Goal: Task Accomplishment & Management: Use online tool/utility

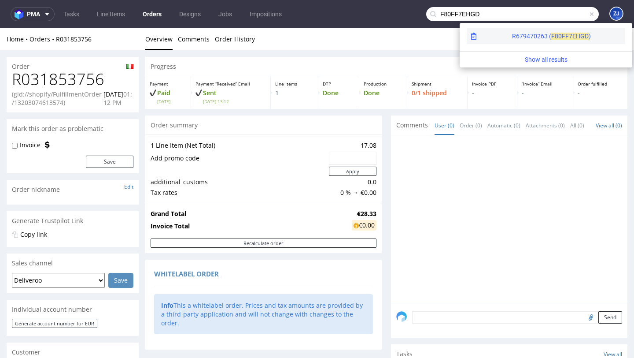
type input "F80FF7EHGD"
click at [569, 33] on span "7EHGD" at bounding box center [579, 36] width 20 height 7
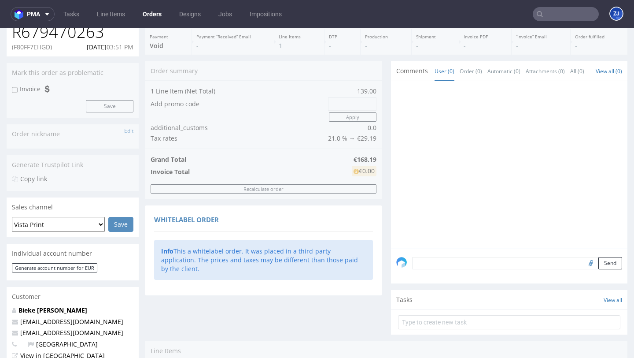
scroll to position [229, 0]
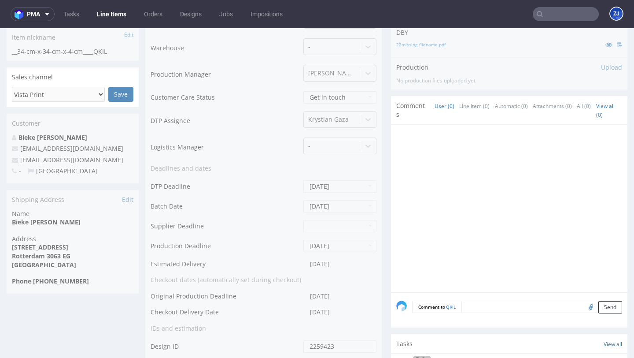
scroll to position [354, 0]
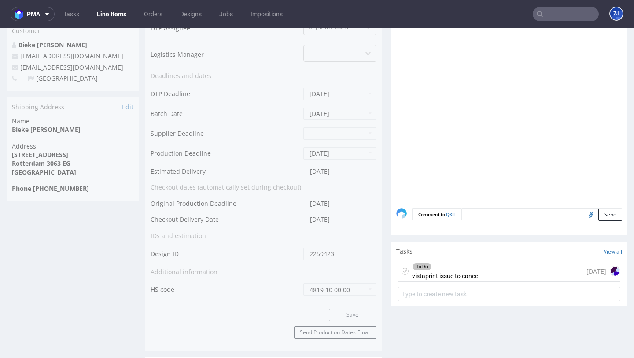
click at [458, 274] on div "To Do vistaprint issue to cancel" at bounding box center [445, 271] width 67 height 20
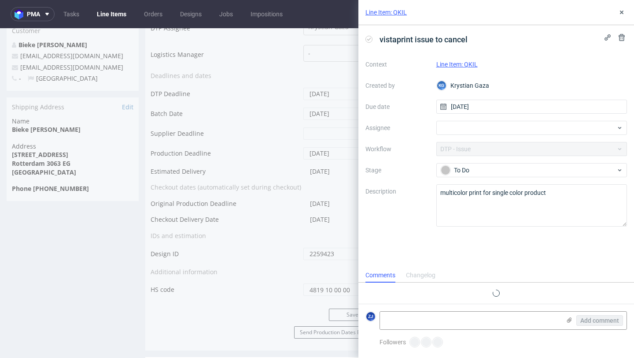
scroll to position [7, 0]
click at [622, 9] on icon at bounding box center [621, 12] width 7 height 7
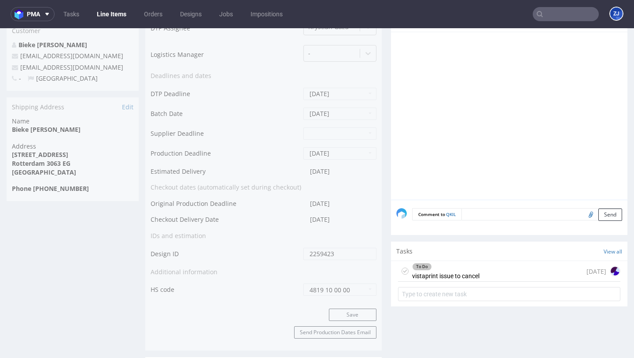
click at [535, 269] on div "To Do vistaprint issue to cancel 4 days ago" at bounding box center [509, 271] width 222 height 21
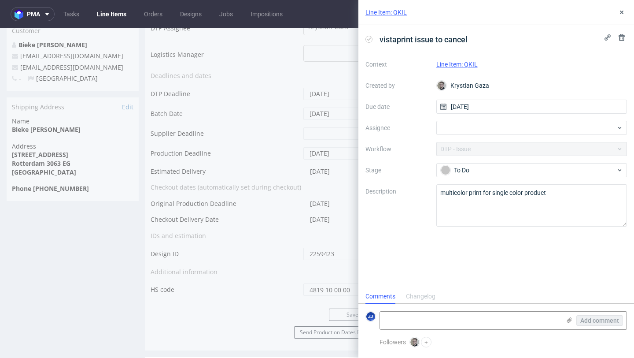
scroll to position [7, 0]
click at [623, 10] on icon at bounding box center [621, 12] width 7 height 7
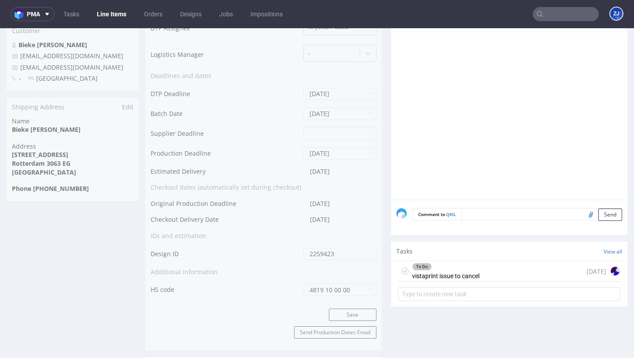
click at [519, 274] on div "To Do vistaprint issue to cancel 4 days ago" at bounding box center [509, 271] width 222 height 21
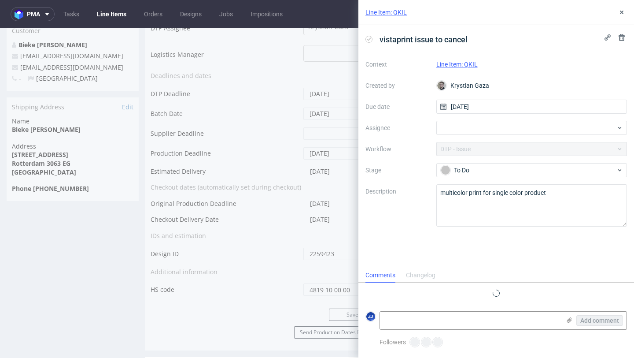
scroll to position [7, 0]
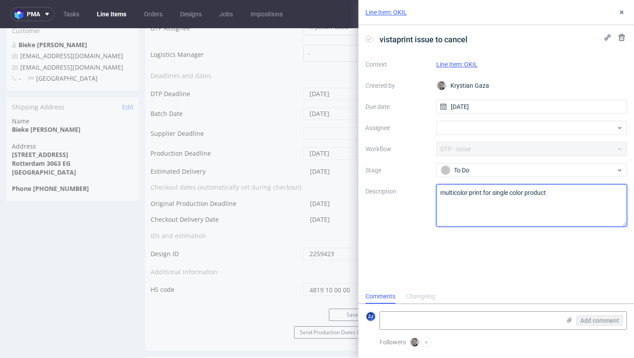
click at [510, 200] on textarea "multicolor print for single color product" at bounding box center [531, 205] width 191 height 42
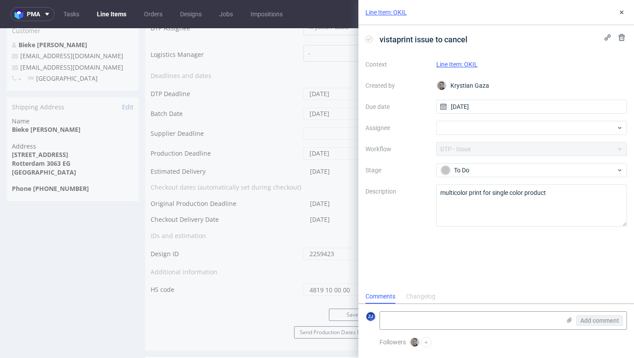
click at [417, 295] on div "Changelog" at bounding box center [421, 296] width 30 height 14
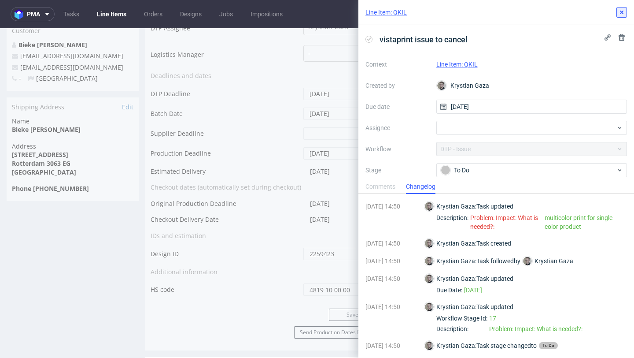
click at [619, 11] on icon at bounding box center [621, 12] width 7 height 7
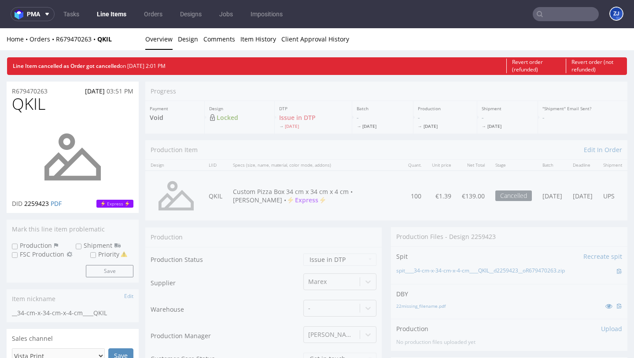
click at [107, 10] on link "Line Items" at bounding box center [112, 14] width 40 height 14
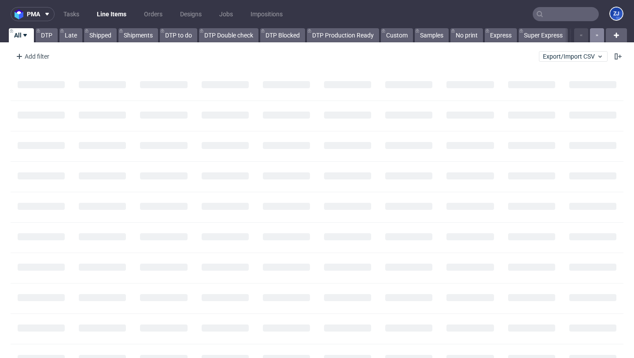
click at [590, 36] on button "button" at bounding box center [597, 35] width 14 height 14
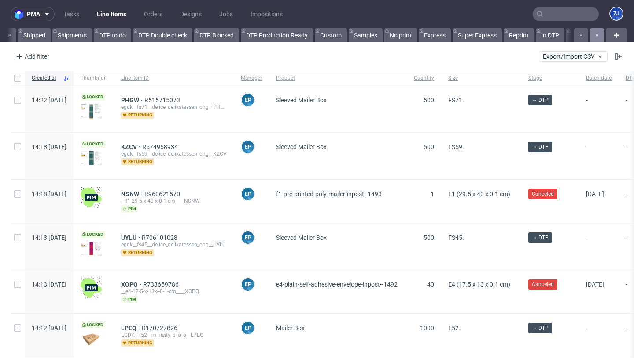
click at [590, 35] on button "button" at bounding box center [597, 35] width 14 height 14
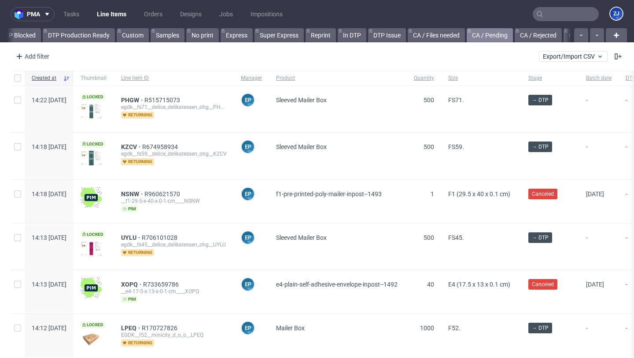
click at [502, 40] on link "CA / Pending" at bounding box center [490, 35] width 46 height 14
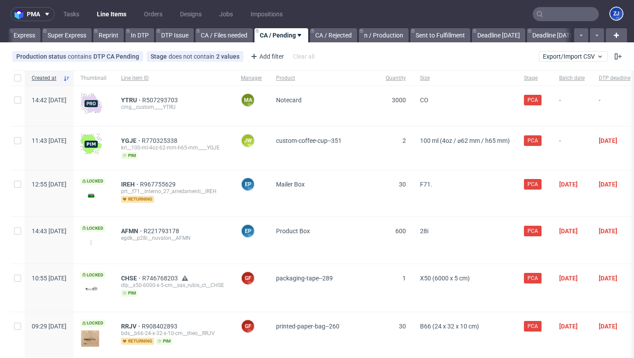
scroll to position [0, 469]
click at [142, 100] on span "YTRU" at bounding box center [131, 99] width 21 height 7
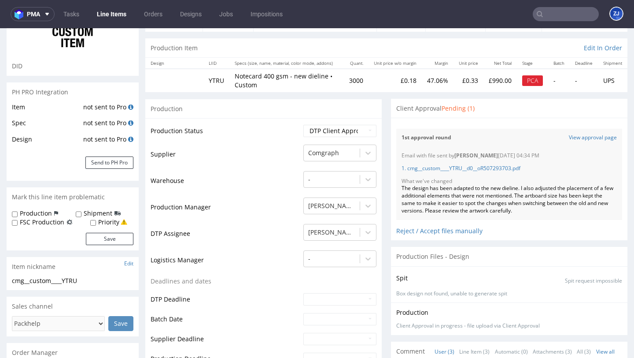
scroll to position [79, 0]
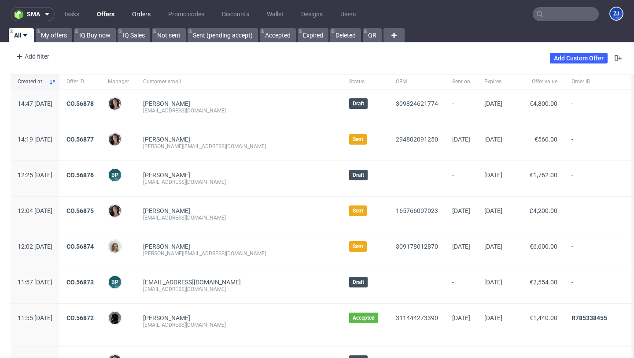
click at [137, 18] on link "Orders" at bounding box center [141, 14] width 29 height 14
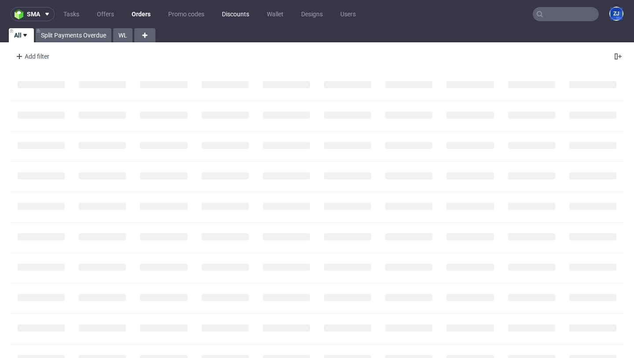
click at [231, 15] on link "Discounts" at bounding box center [236, 14] width 38 height 14
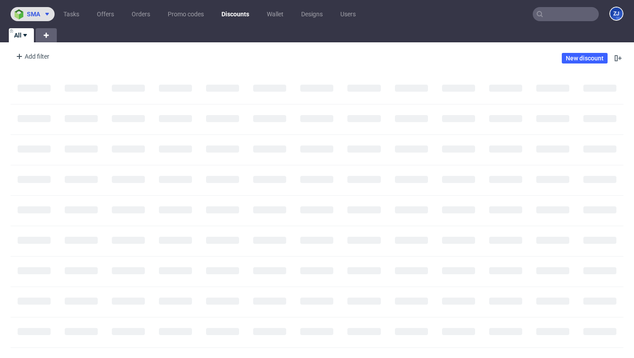
click at [34, 15] on span "sma" at bounding box center [33, 14] width 13 height 6
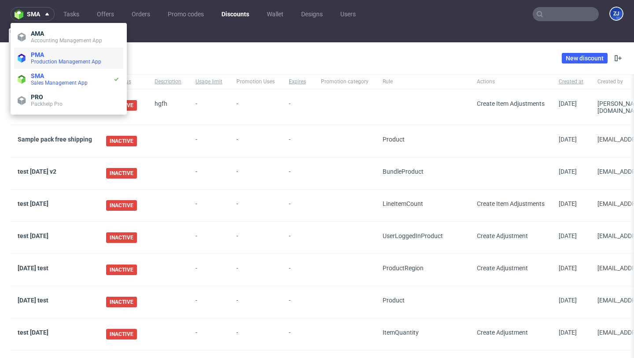
click at [41, 59] on span "Production Management App" at bounding box center [66, 62] width 70 height 6
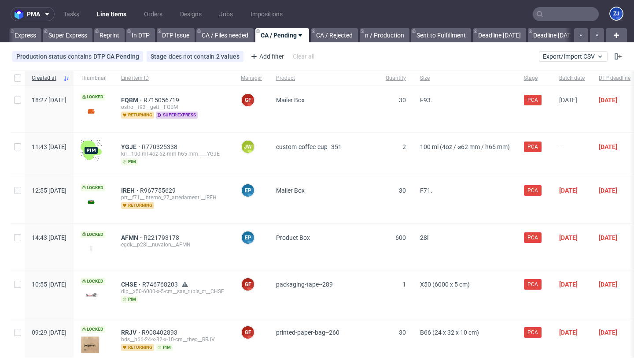
scroll to position [0, 469]
click at [194, 9] on link "Designs" at bounding box center [191, 14] width 32 height 14
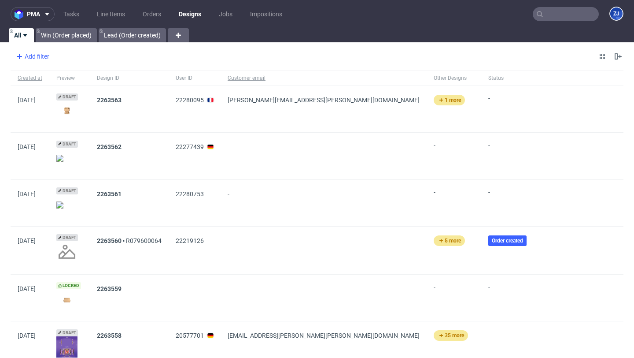
click at [36, 57] on div "Add filter" at bounding box center [31, 56] width 39 height 14
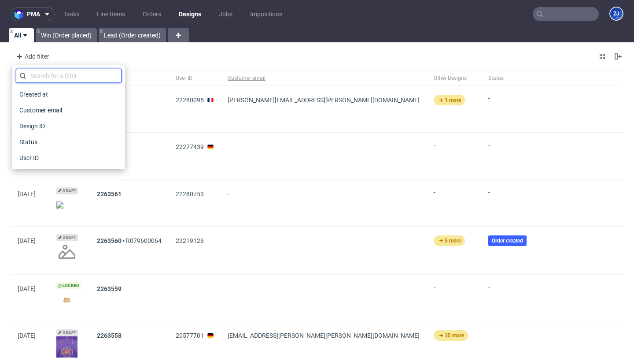
click at [45, 70] on input "text" at bounding box center [69, 76] width 106 height 14
click at [59, 111] on span "Customer email" at bounding box center [42, 110] width 52 height 12
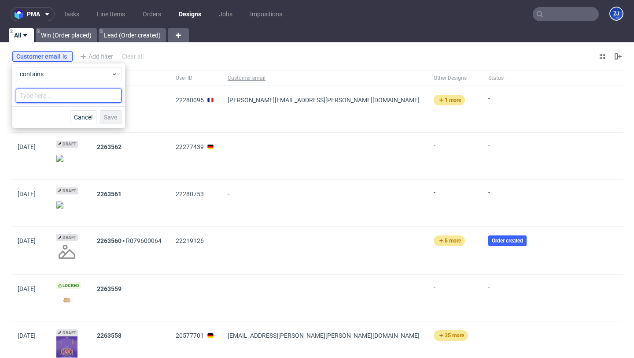
click at [59, 96] on input "text" at bounding box center [69, 96] width 106 height 14
type input "a"
type input "packhelp.com"
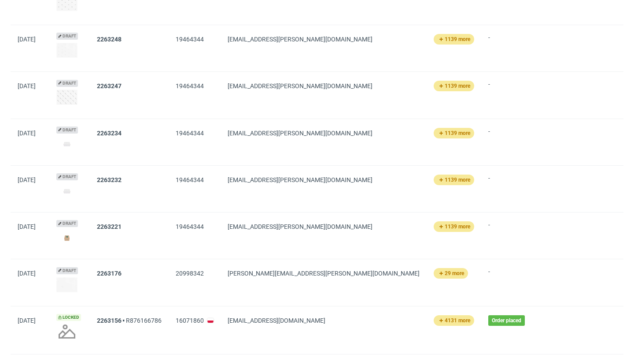
scroll to position [1201, 0]
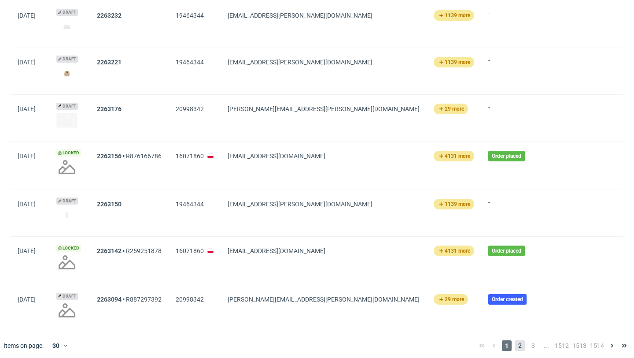
click at [515, 340] on span "2" at bounding box center [520, 345] width 10 height 11
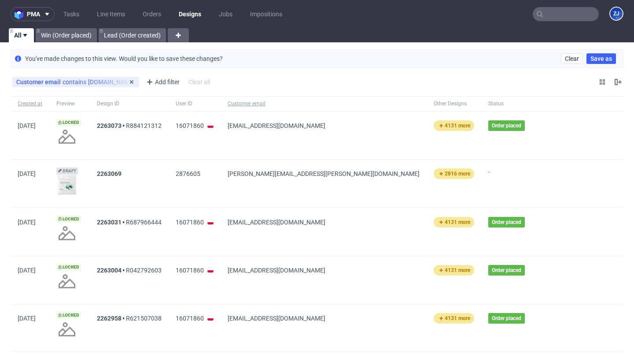
click at [72, 79] on div "Customer email contains packhelp.com" at bounding box center [75, 81] width 119 height 7
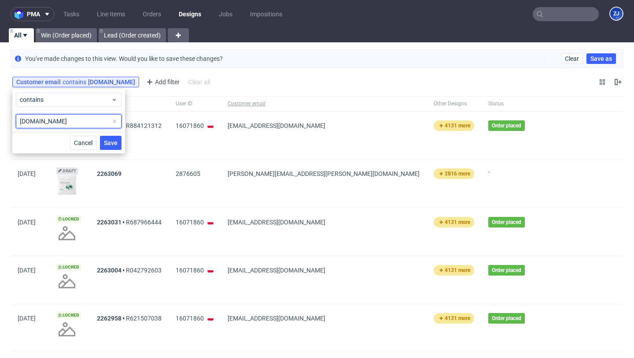
click at [22, 120] on input "packhelp.com" at bounding box center [69, 121] width 106 height 14
type input "jozefowicz"
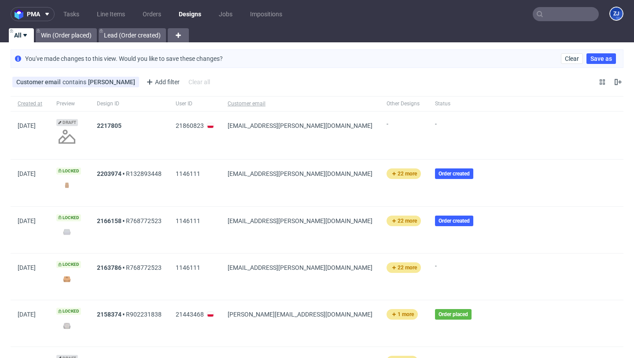
click at [68, 186] on img at bounding box center [66, 185] width 21 height 12
click at [122, 173] on link "2203974" at bounding box center [109, 173] width 25 height 7
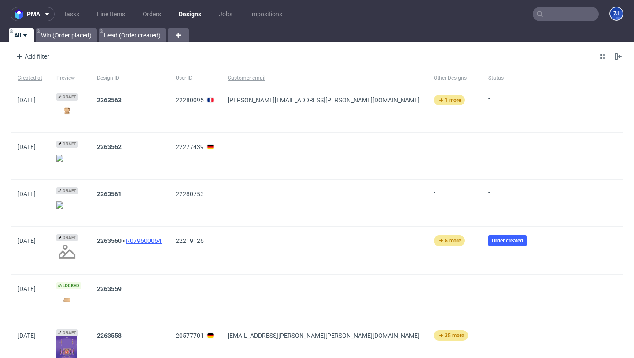
click at [158, 237] on link "R079600064" at bounding box center [144, 240] width 36 height 7
click at [150, 11] on link "Orders" at bounding box center [151, 14] width 29 height 14
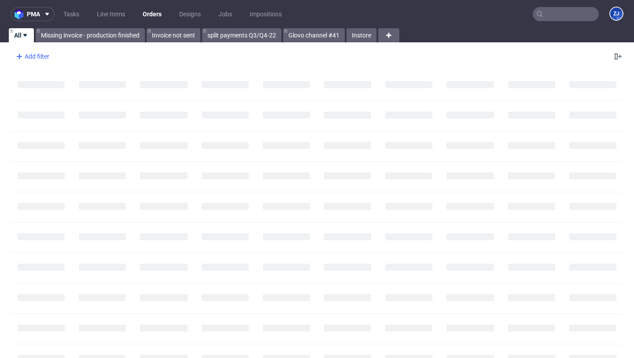
click at [30, 53] on div "Add filter" at bounding box center [31, 56] width 39 height 14
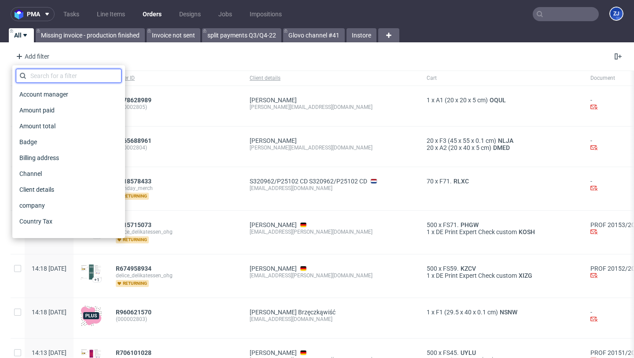
click at [39, 75] on input "text" at bounding box center [69, 76] width 106 height 14
click at [46, 182] on div "Client details" at bounding box center [69, 189] width 106 height 16
click at [46, 186] on span "Client details" at bounding box center [38, 189] width 44 height 12
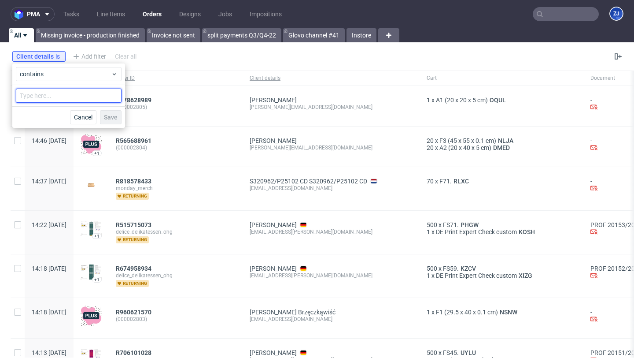
click at [31, 94] on input "text" at bounding box center [69, 96] width 106 height 14
type input "packhelp.com"
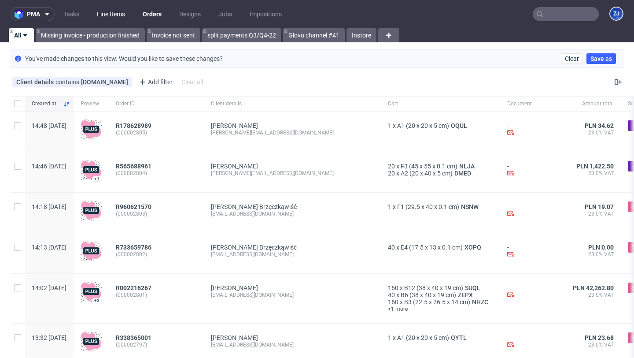
click at [118, 15] on link "Line Items" at bounding box center [111, 14] width 39 height 14
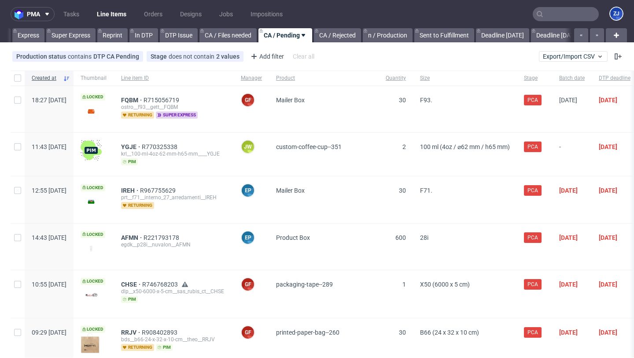
scroll to position [0, 469]
click at [28, 32] on link "Express" at bounding box center [24, 35] width 32 height 14
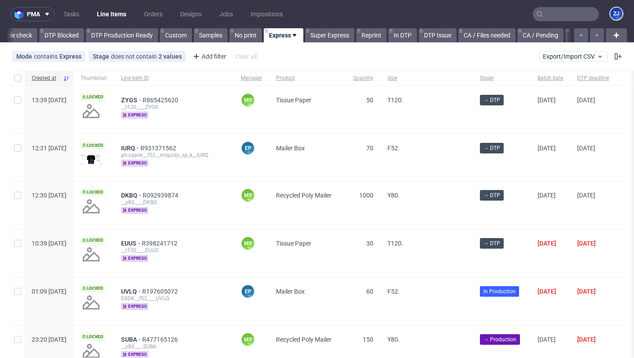
click at [28, 32] on link "DTP Double check" at bounding box center [7, 35] width 59 height 14
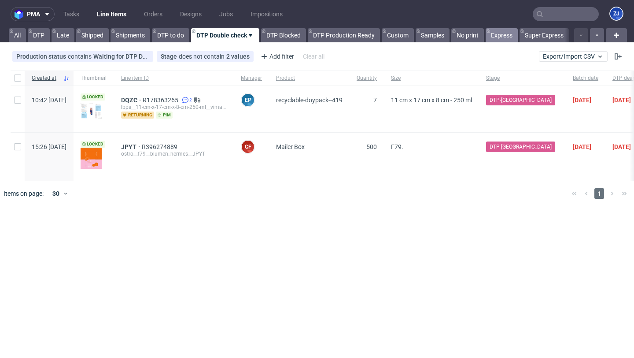
click at [28, 32] on link "DTP" at bounding box center [39, 35] width 22 height 14
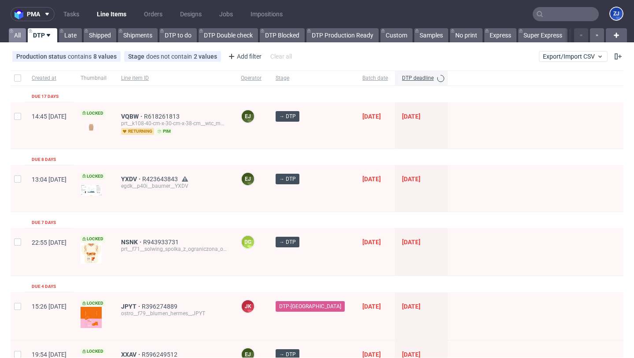
click at [21, 33] on link "All" at bounding box center [17, 35] width 17 height 14
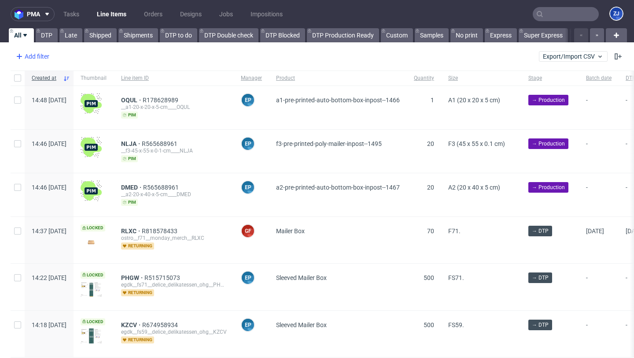
click at [38, 58] on div "Add filter" at bounding box center [31, 56] width 39 height 14
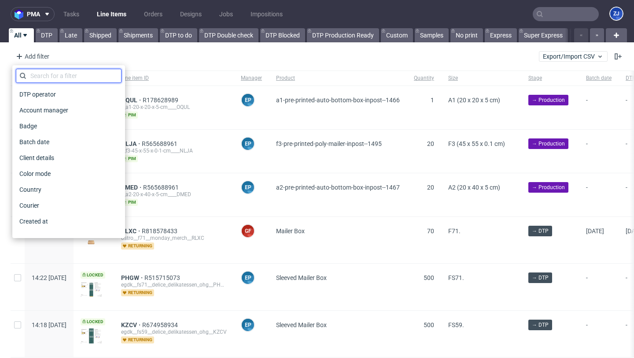
click at [51, 75] on input "text" at bounding box center [69, 76] width 106 height 14
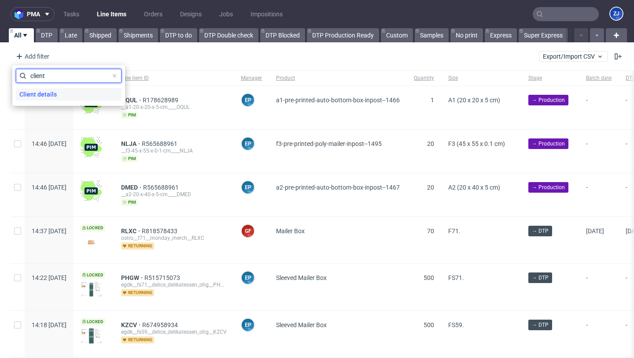
type input "client"
click at [51, 93] on span "Client details" at bounding box center [38, 94] width 44 height 12
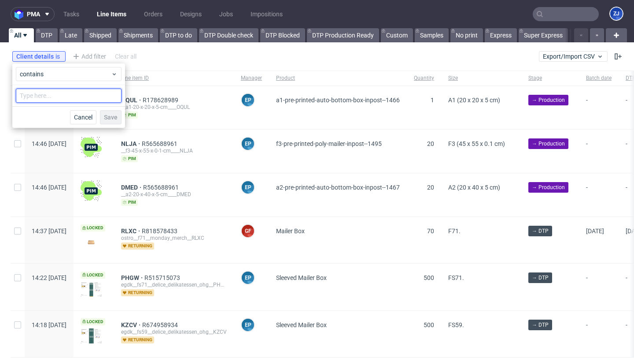
click at [51, 90] on input "text" at bounding box center [69, 96] width 106 height 14
type input "packhelp.com"
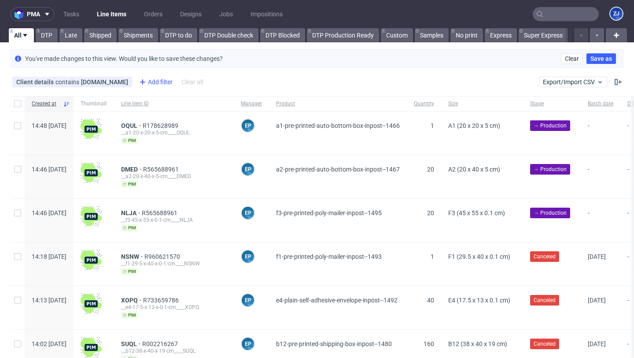
click at [149, 82] on div "Add filter" at bounding box center [155, 82] width 39 height 14
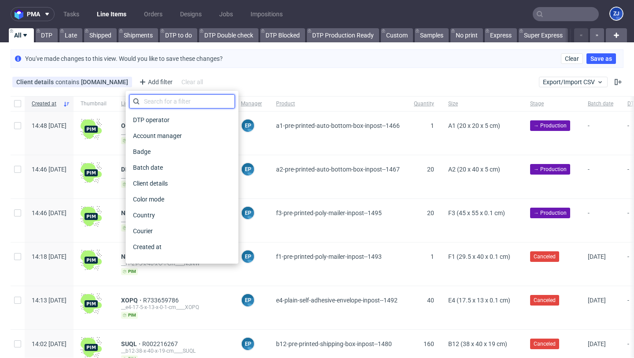
click at [149, 97] on input "text" at bounding box center [182, 101] width 106 height 14
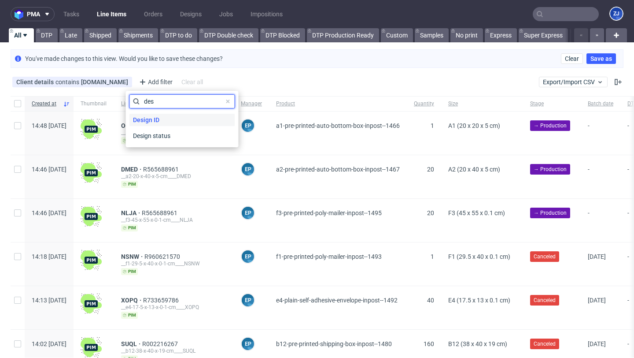
type input "des"
click at [152, 122] on span "Design ID" at bounding box center [145, 120] width 33 height 12
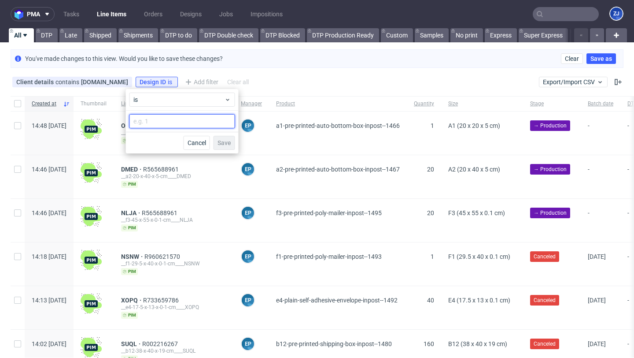
click at [155, 124] on input "number" at bounding box center [182, 121] width 106 height 14
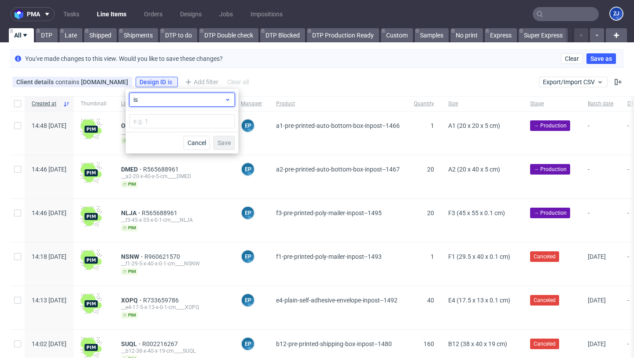
click at [153, 103] on span "is" at bounding box center [178, 99] width 91 height 9
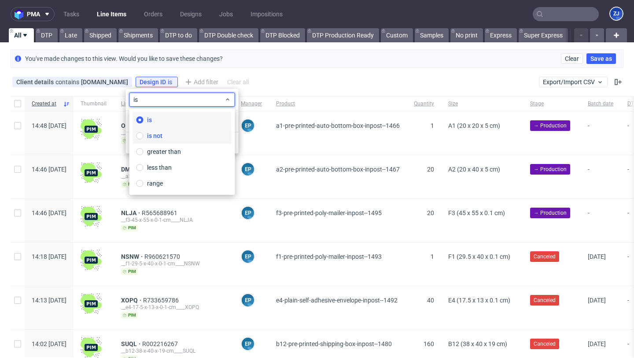
click at [171, 136] on label "is not" at bounding box center [182, 136] width 99 height 16
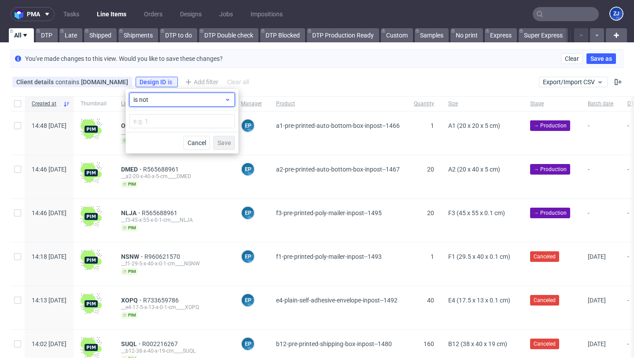
click at [173, 100] on span "is not" at bounding box center [178, 99] width 91 height 9
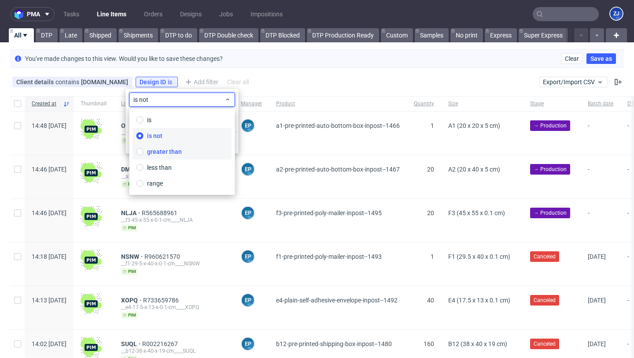
click at [167, 151] on span "greater than" at bounding box center [164, 151] width 35 height 9
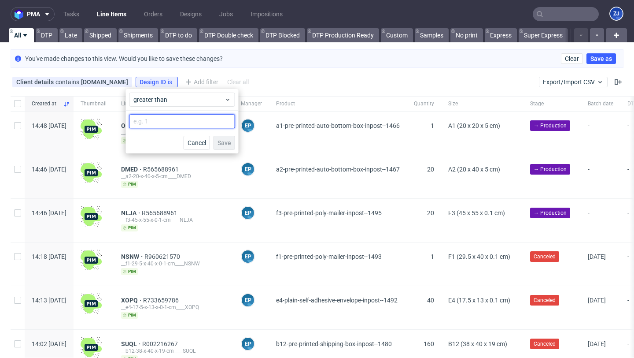
click at [162, 125] on input "number" at bounding box center [182, 121] width 106 height 14
type input "1"
click at [223, 145] on span "Save" at bounding box center [225, 143] width 14 height 6
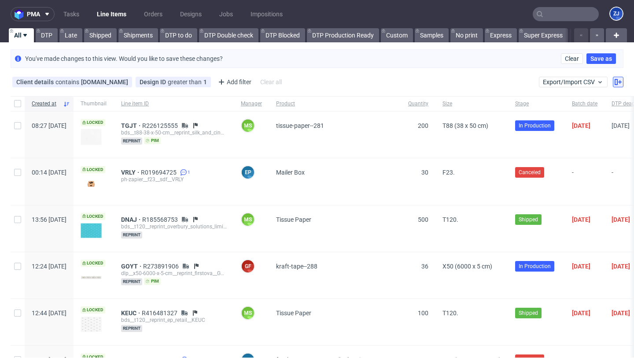
click at [615, 83] on icon at bounding box center [618, 81] width 7 height 7
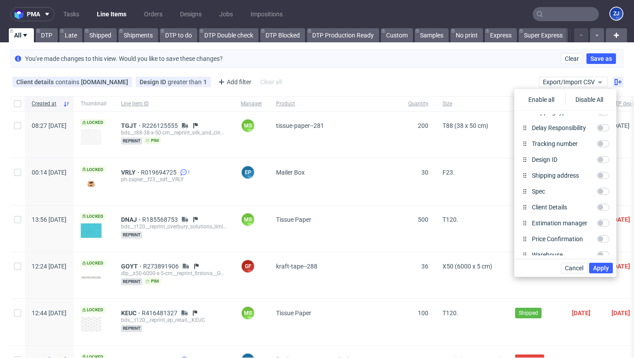
scroll to position [393, 0]
click at [602, 206] on input "Client Details" at bounding box center [603, 206] width 12 height 7
checkbox input "true"
click at [605, 268] on span "Apply" at bounding box center [601, 268] width 16 height 6
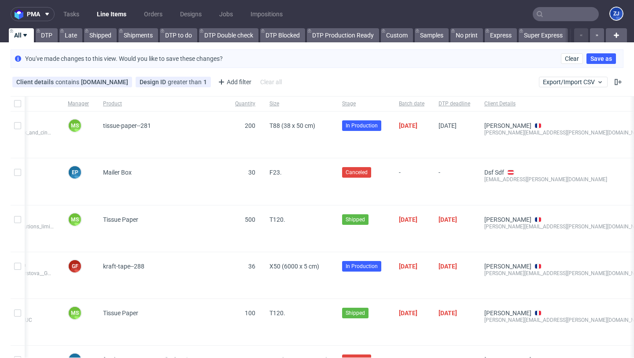
scroll to position [0, 0]
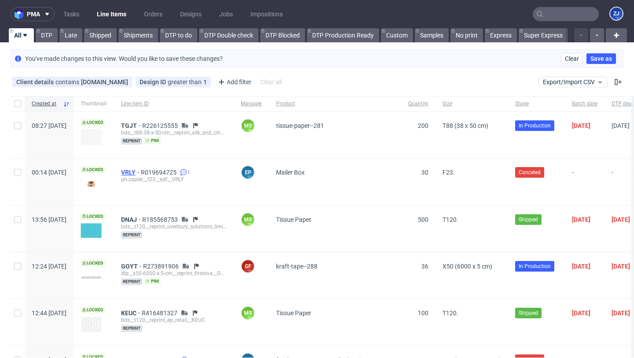
click at [141, 170] on span "VRLY" at bounding box center [131, 172] width 20 height 7
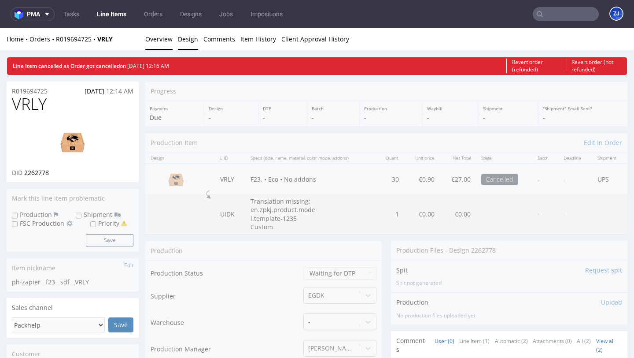
click at [191, 38] on link "Design" at bounding box center [188, 39] width 20 height 22
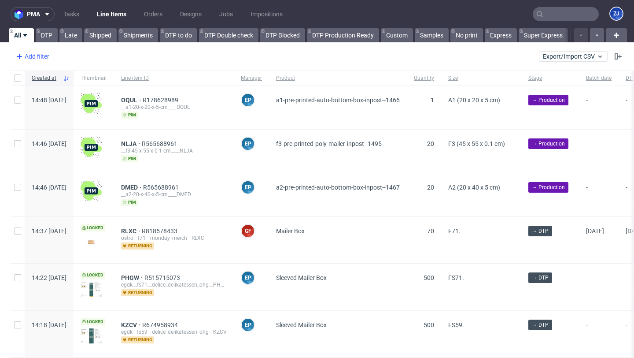
click at [37, 59] on div "Add filter" at bounding box center [31, 56] width 39 height 14
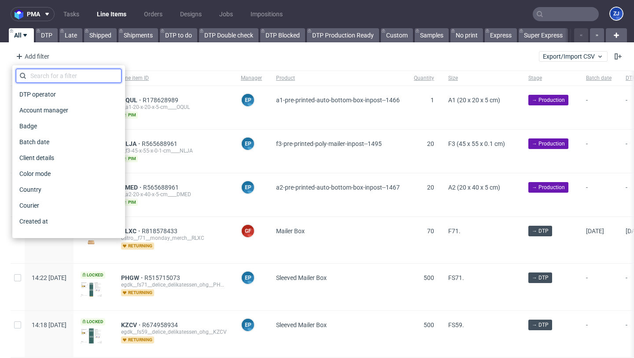
click at [60, 74] on input "text" at bounding box center [69, 76] width 106 height 14
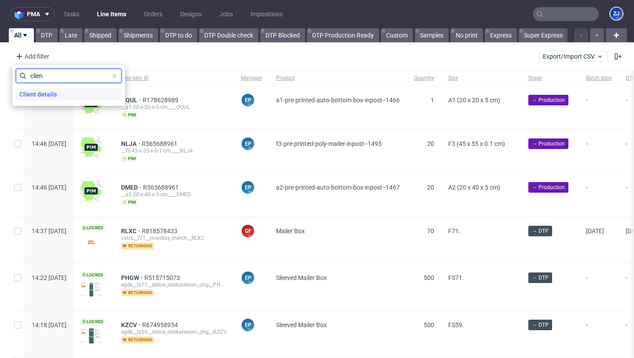
type input "clien"
click at [67, 99] on div "Client details" at bounding box center [69, 94] width 106 height 12
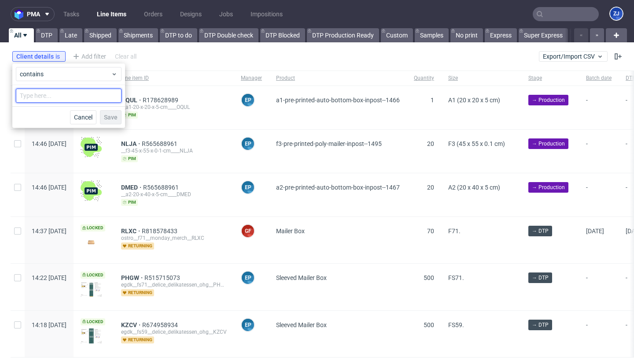
click at [65, 92] on input "text" at bounding box center [69, 96] width 106 height 14
type input "packhelp.com"
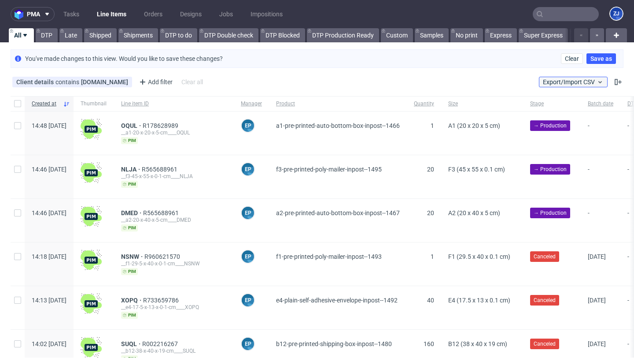
click at [597, 82] on icon at bounding box center [600, 81] width 7 height 7
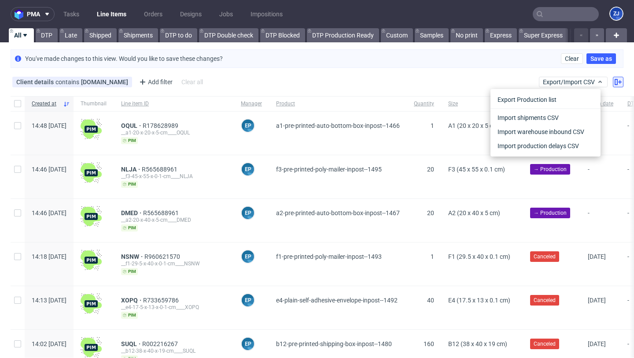
click at [615, 80] on use at bounding box center [618, 82] width 7 height 6
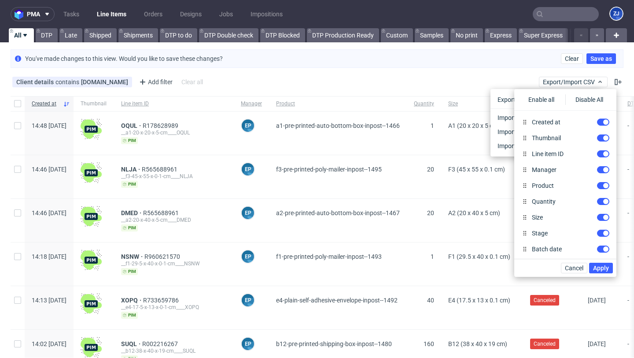
click at [380, 81] on div "Client details contains packhelp.com Add filter Hide filters Clear all Export/I…" at bounding box center [317, 81] width 634 height 21
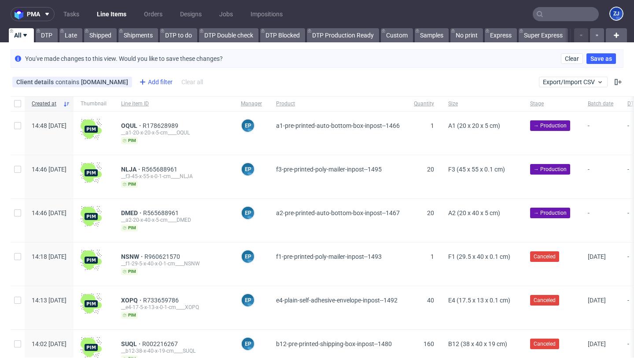
click at [150, 81] on div "Add filter" at bounding box center [155, 82] width 39 height 14
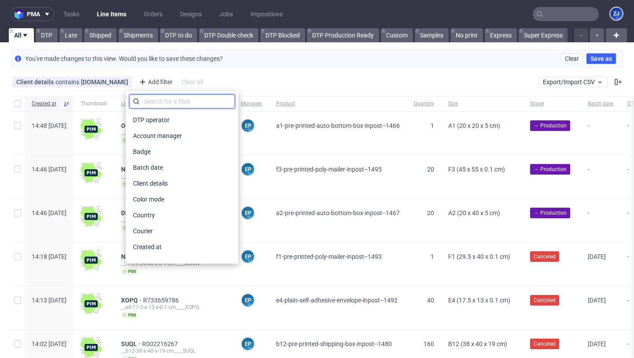
click at [151, 100] on input "text" at bounding box center [182, 101] width 106 height 14
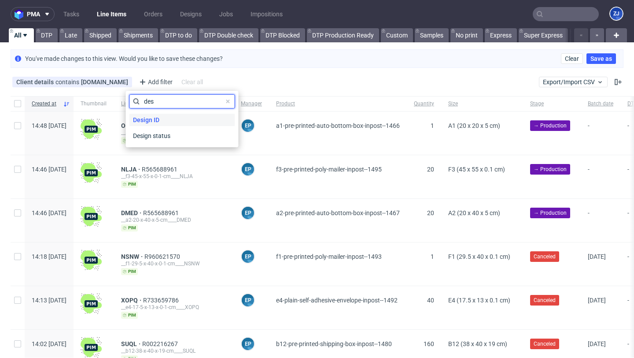
type input "des"
click at [152, 117] on span "Design ID" at bounding box center [145, 120] width 33 height 12
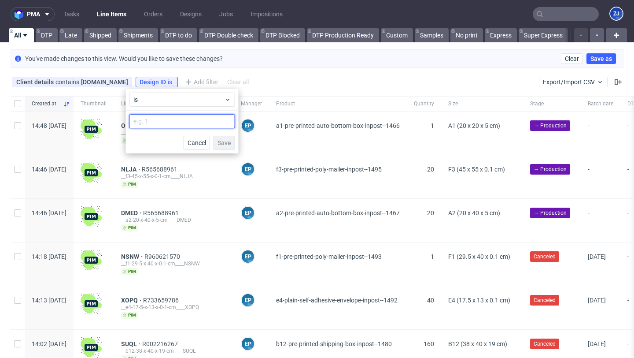
click at [157, 123] on input "number" at bounding box center [182, 121] width 106 height 14
type input "1"
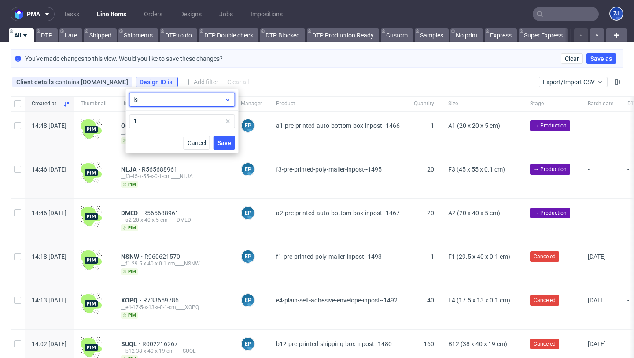
click at [183, 103] on span "is" at bounding box center [178, 99] width 91 height 9
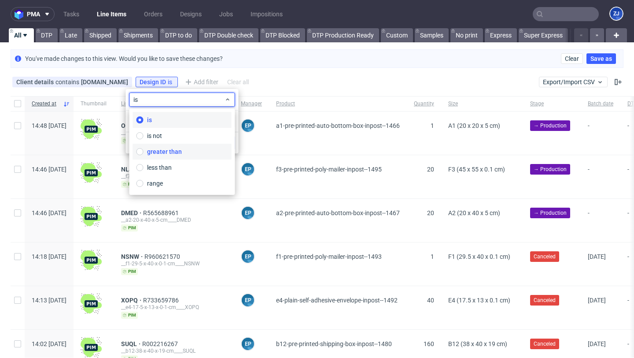
click at [173, 147] on span "greater than" at bounding box center [164, 151] width 35 height 9
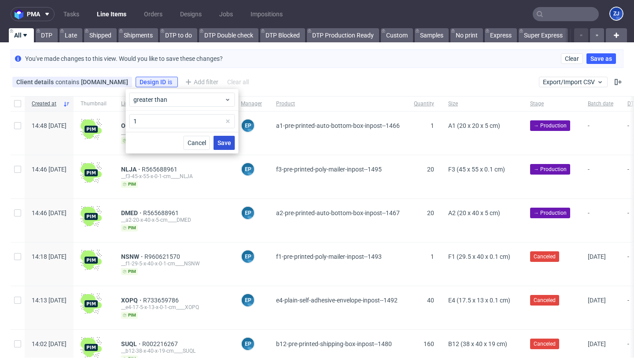
click at [218, 144] on span "Save" at bounding box center [225, 143] width 14 height 6
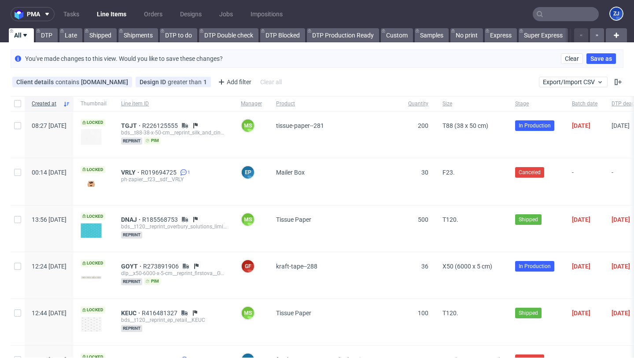
click at [616, 83] on div "Client details contains packhelp.com Design ID greater than 1 Add filter Hide f…" at bounding box center [317, 81] width 634 height 21
click at [615, 83] on use at bounding box center [618, 82] width 7 height 6
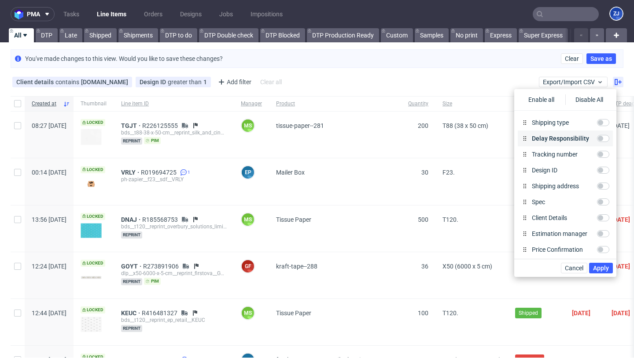
scroll to position [388, 0]
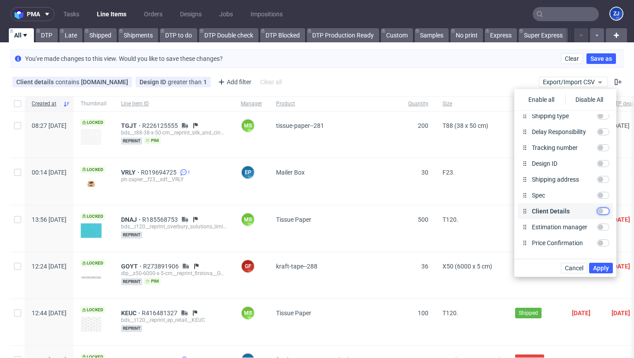
click at [603, 210] on input "Client Details" at bounding box center [603, 210] width 12 height 7
checkbox input "true"
click at [604, 266] on span "Apply" at bounding box center [601, 268] width 16 height 6
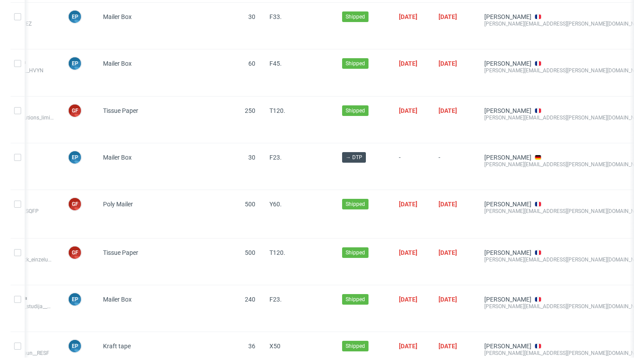
scroll to position [0, 0]
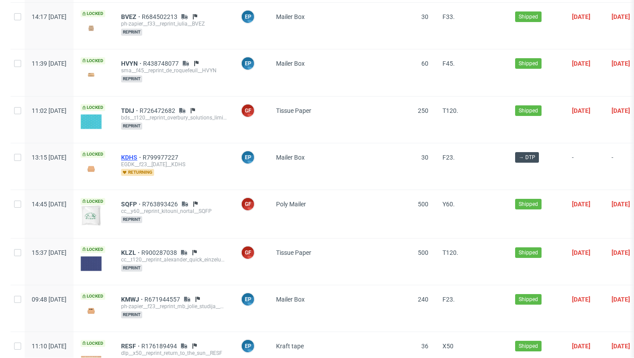
click at [143, 154] on span "KDHS" at bounding box center [132, 157] width 22 height 7
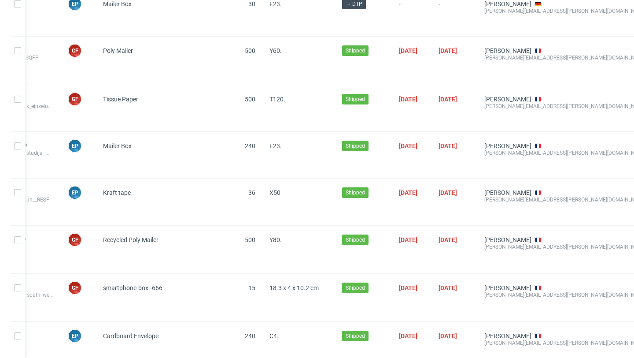
scroll to position [1188, 0]
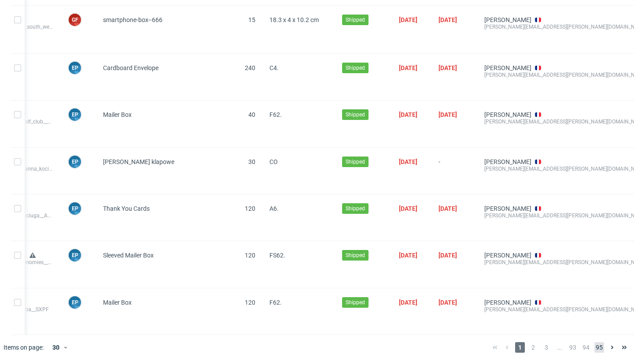
click at [595, 342] on span "95" at bounding box center [599, 347] width 10 height 11
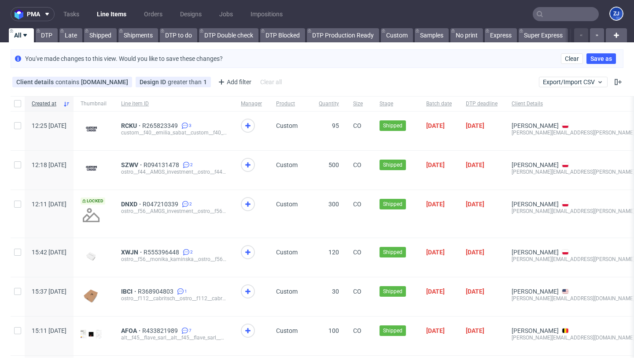
scroll to position [277, 0]
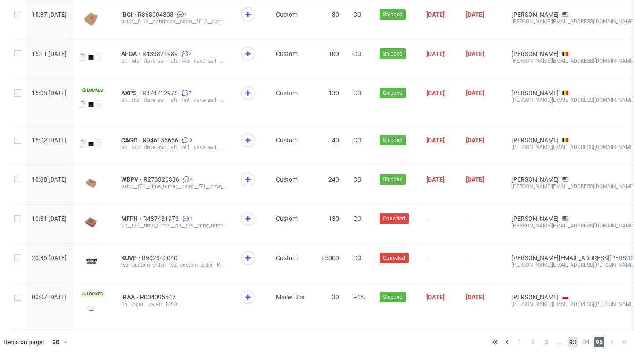
click at [568, 340] on span "93" at bounding box center [573, 341] width 10 height 11
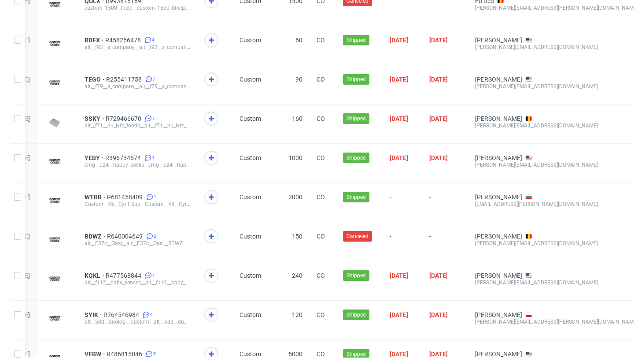
scroll to position [966, 0]
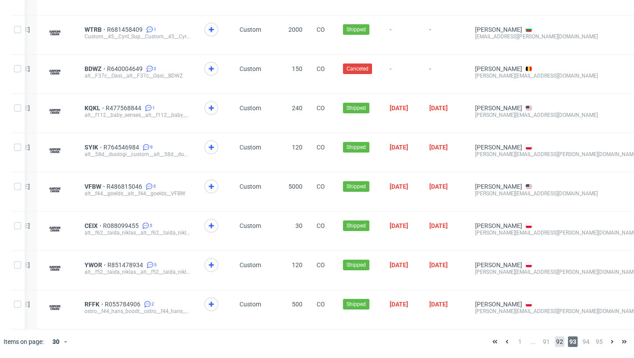
click at [555, 342] on span "92" at bounding box center [560, 341] width 10 height 11
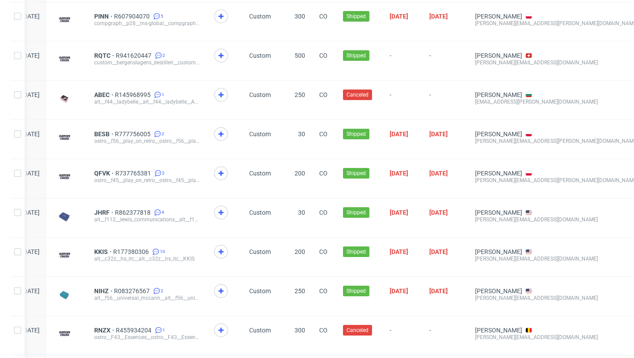
scroll to position [966, 0]
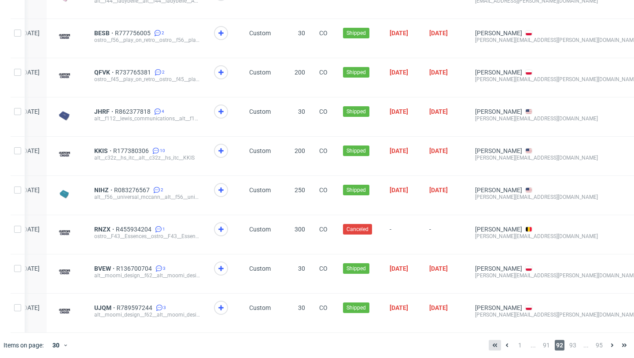
click at [492, 340] on button at bounding box center [495, 345] width 12 height 11
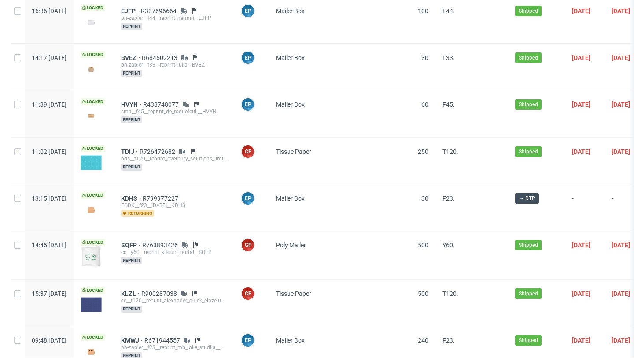
scroll to position [1188, 0]
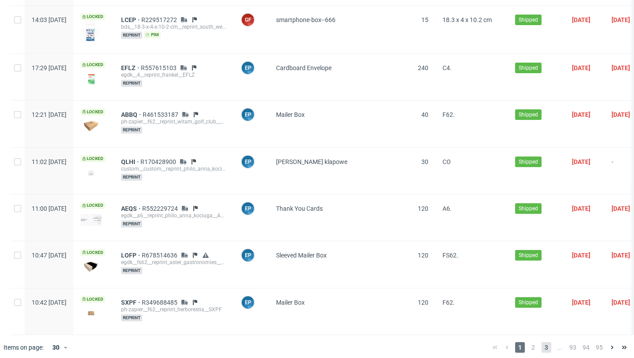
click at [542, 342] on span "3" at bounding box center [547, 347] width 10 height 11
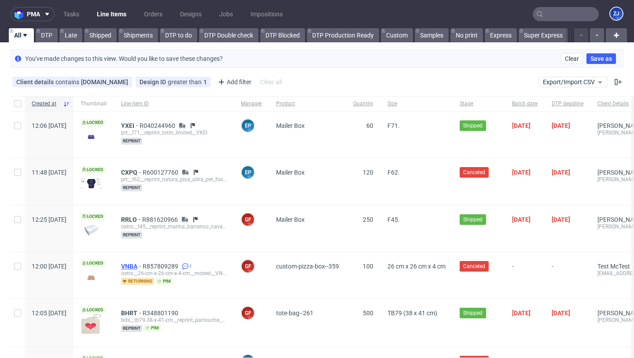
click at [143, 264] on span "VNBA" at bounding box center [132, 265] width 22 height 7
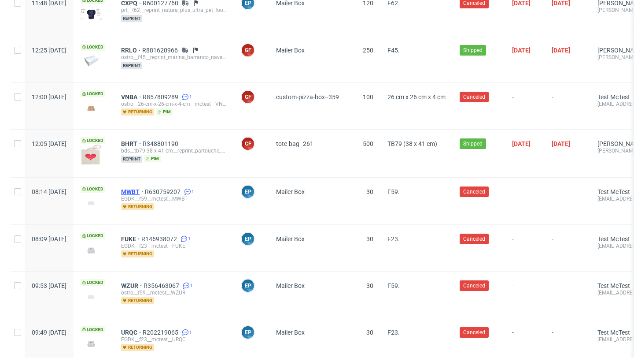
click at [145, 190] on span "MWBT" at bounding box center [133, 191] width 24 height 7
click at [141, 237] on span "FUKE" at bounding box center [131, 238] width 20 height 7
click at [144, 282] on span "WZUR" at bounding box center [132, 285] width 22 height 7
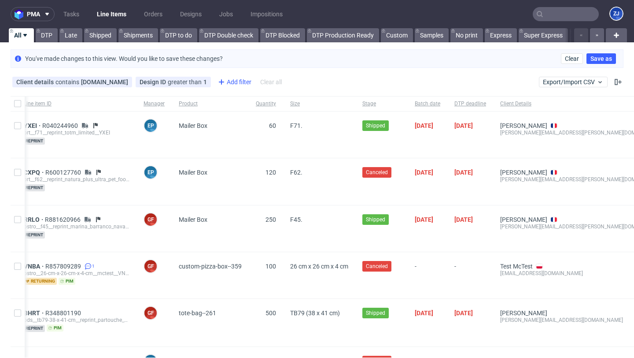
click at [216, 79] on icon at bounding box center [221, 82] width 11 height 11
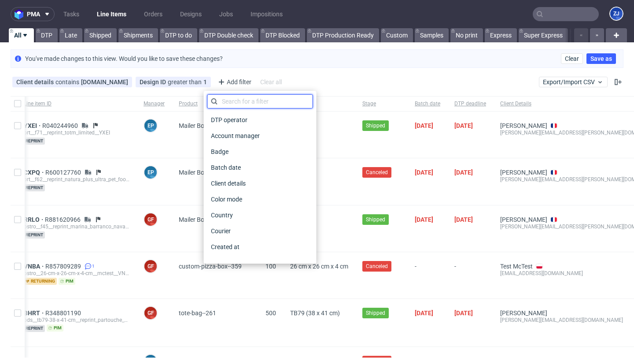
click at [224, 98] on input "text" at bounding box center [260, 101] width 106 height 14
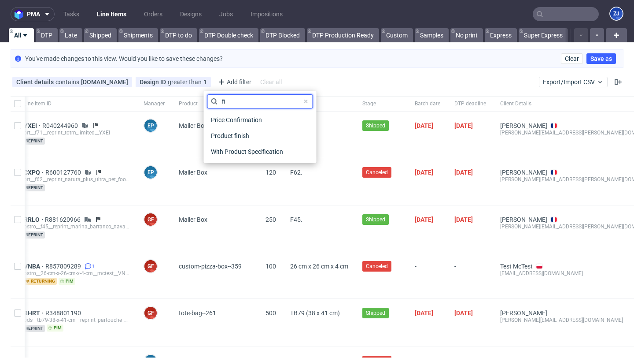
type input "f"
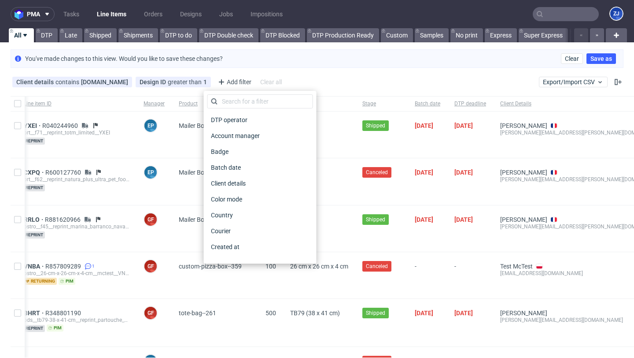
click at [306, 81] on div "Client details contains packhelp.com Design ID greater than 1 Add filter Hide f…" at bounding box center [317, 81] width 634 height 21
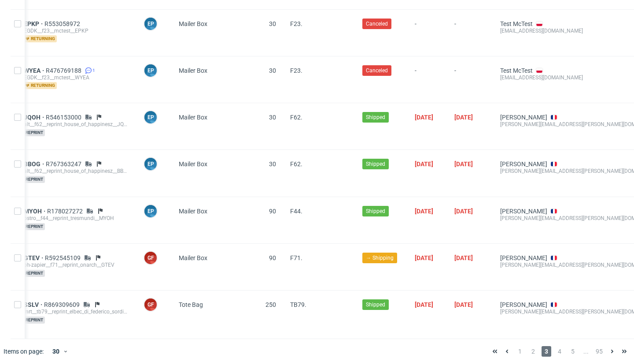
scroll to position [1186, 0]
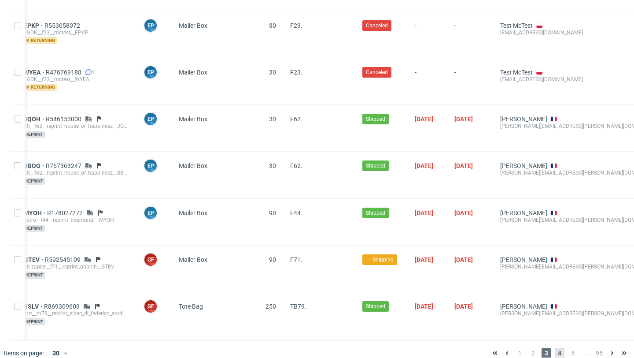
click at [555, 347] on span "4" at bounding box center [560, 352] width 10 height 11
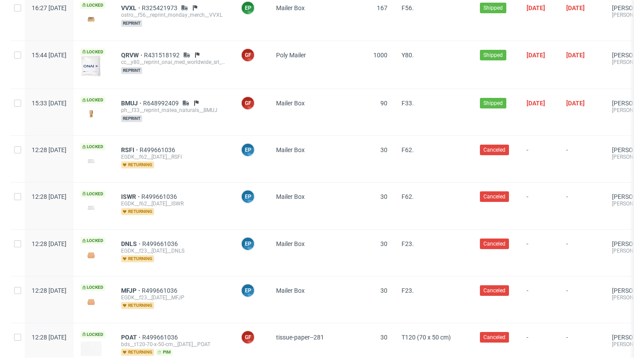
scroll to position [1191, 0]
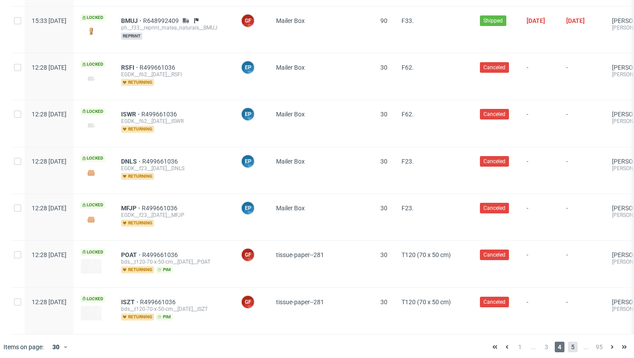
click at [568, 342] on span "5" at bounding box center [573, 346] width 10 height 11
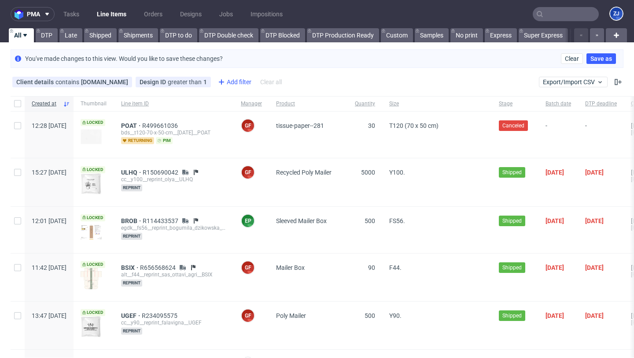
click at [232, 79] on div "Add filter" at bounding box center [233, 82] width 39 height 14
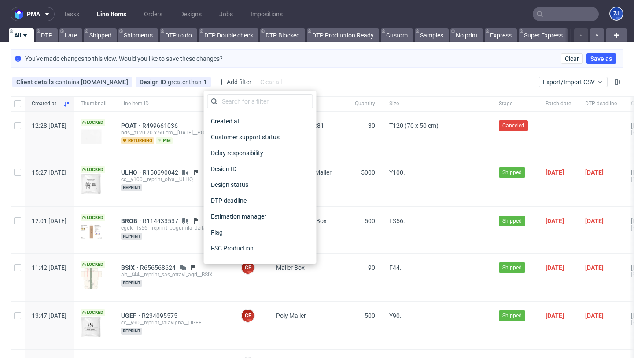
scroll to position [129, 0]
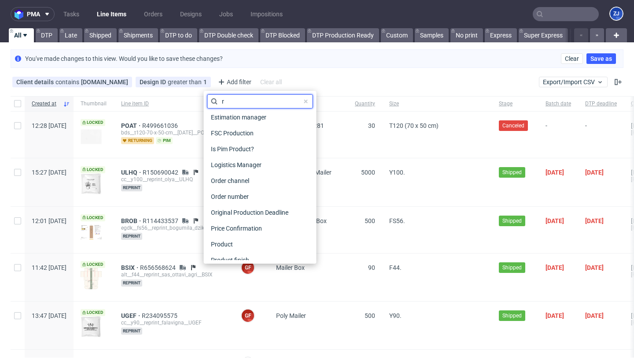
click at [257, 105] on input "r" at bounding box center [260, 101] width 106 height 14
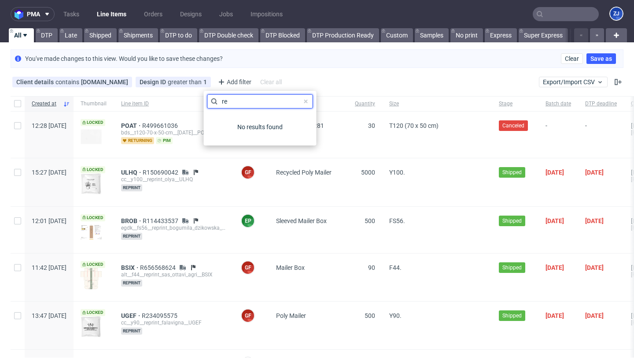
type input "r"
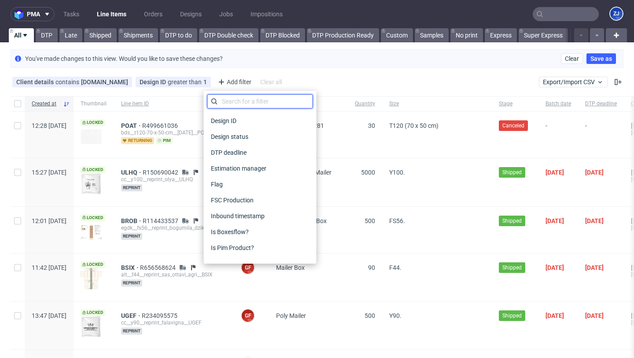
scroll to position [176, 0]
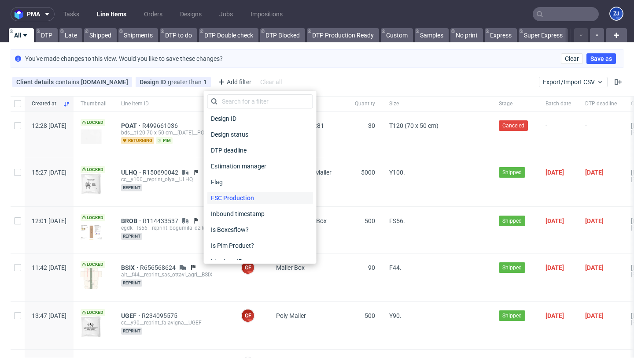
click at [248, 194] on span "FSC Production" at bounding box center [232, 198] width 50 height 12
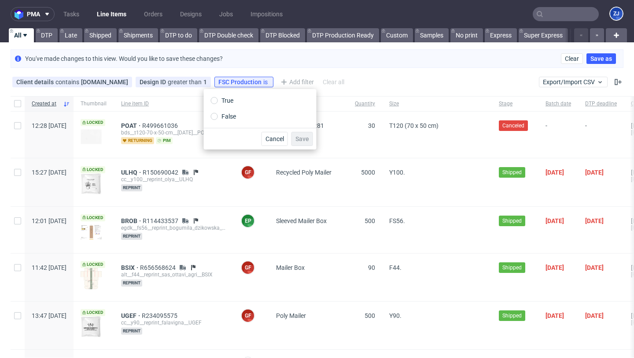
click at [227, 194] on span "ULHQ R150690042 cc__y100__reprint_olya__ULHQ reprint" at bounding box center [174, 182] width 106 height 26
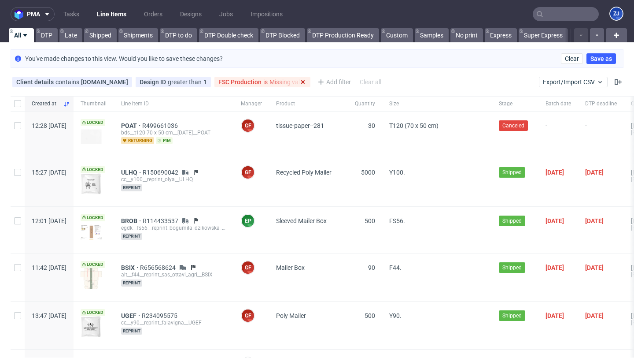
click at [301, 82] on use at bounding box center [303, 82] width 4 height 4
click at [238, 82] on div "Add filter" at bounding box center [233, 82] width 39 height 14
click at [229, 79] on div "Add filter" at bounding box center [233, 82] width 39 height 14
click at [219, 78] on div "Add filter" at bounding box center [233, 82] width 39 height 14
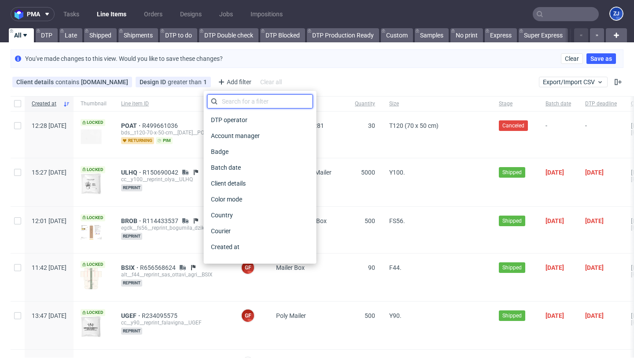
click at [229, 100] on input "text" at bounding box center [260, 101] width 106 height 14
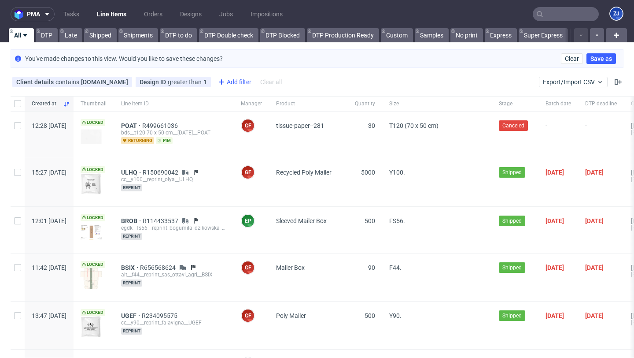
click at [228, 84] on div "Add filter" at bounding box center [233, 82] width 39 height 14
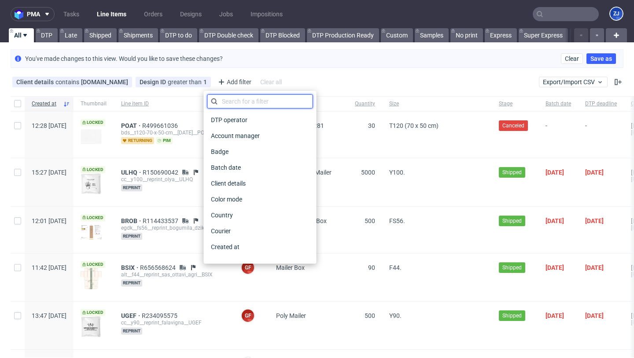
click at [236, 103] on input "text" at bounding box center [260, 101] width 106 height 14
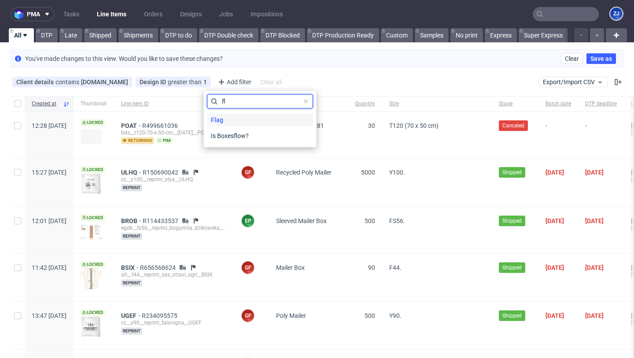
type input "fl"
click at [237, 115] on div "Flag" at bounding box center [260, 120] width 106 height 12
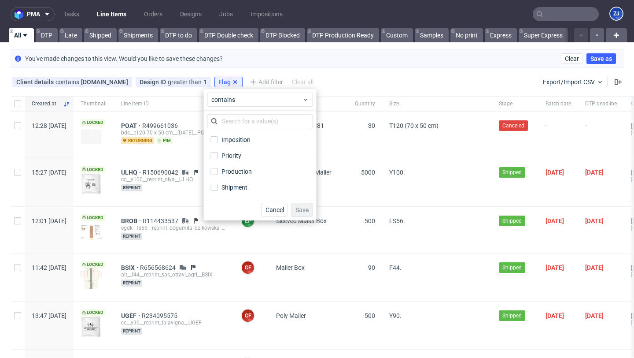
click at [232, 82] on icon at bounding box center [235, 81] width 7 height 7
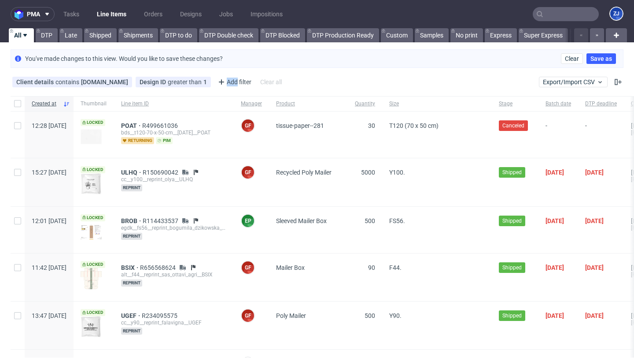
click at [224, 82] on div "Add filter" at bounding box center [233, 82] width 39 height 14
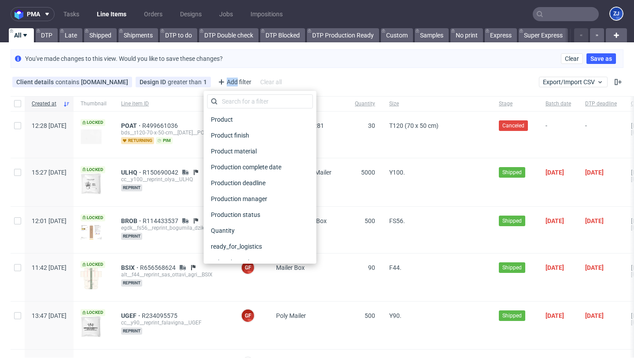
scroll to position [490, 0]
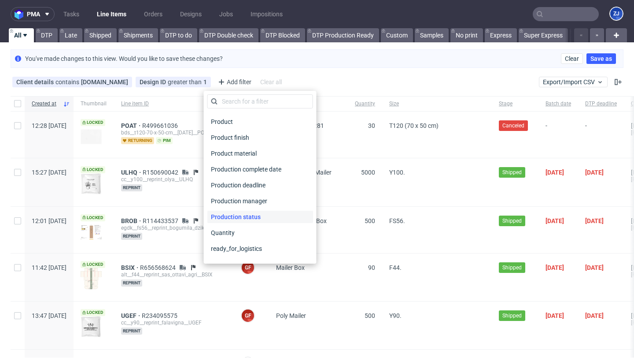
click at [247, 216] on span "Production status" at bounding box center [235, 216] width 57 height 12
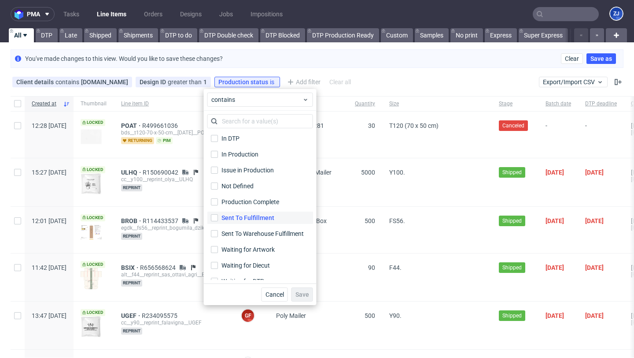
scroll to position [129, 0]
click at [255, 203] on div "Production Complete" at bounding box center [250, 201] width 59 height 9
click at [218, 203] on input "Production Complete" at bounding box center [214, 201] width 7 height 7
checkbox input "true"
click at [305, 293] on span "Save" at bounding box center [302, 294] width 14 height 6
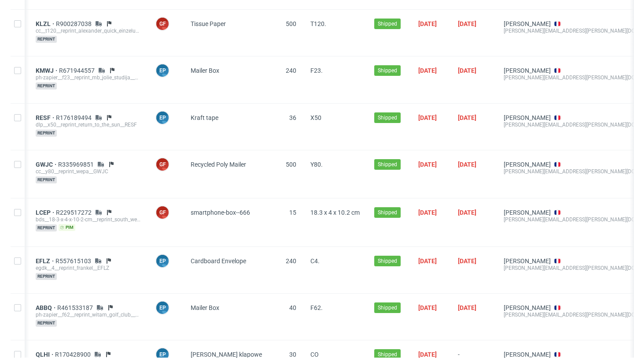
scroll to position [1189, 0]
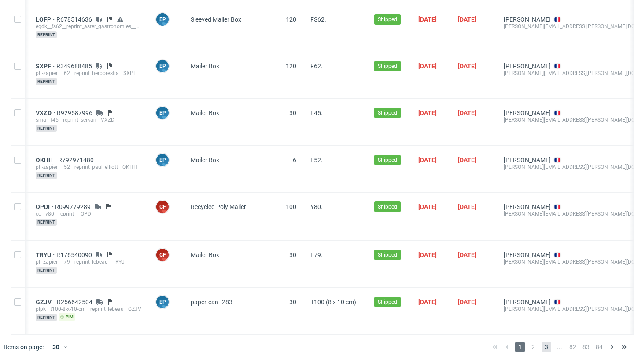
click at [542, 341] on span "3" at bounding box center [547, 346] width 10 height 11
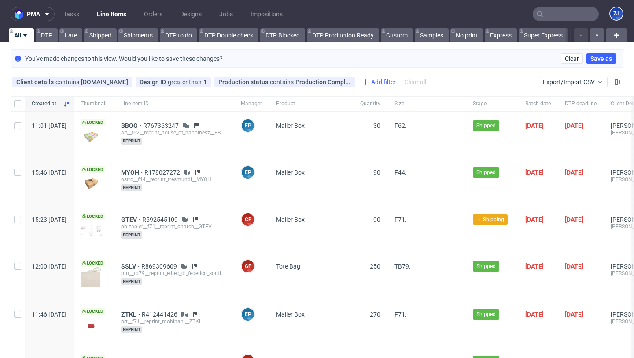
click at [363, 85] on div "Add filter" at bounding box center [378, 82] width 39 height 14
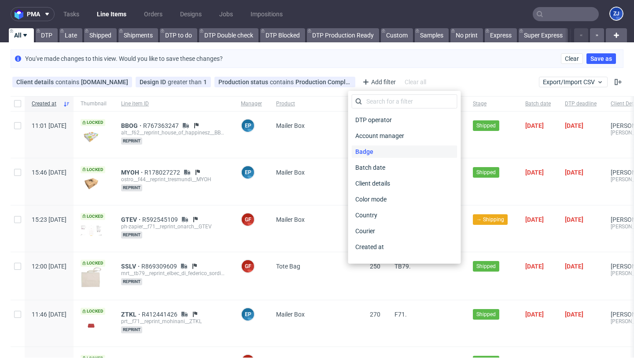
click at [393, 153] on div "Badge" at bounding box center [405, 151] width 106 height 12
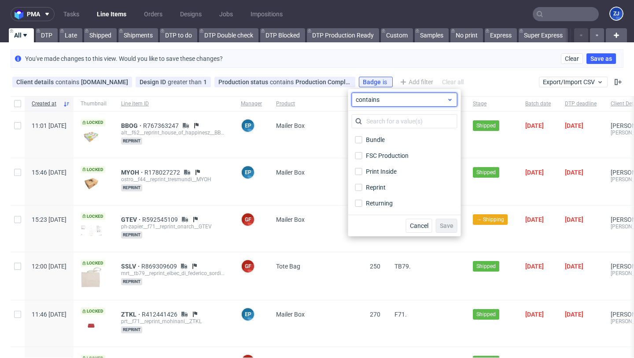
click at [391, 105] on div "contains" at bounding box center [405, 99] width 106 height 14
click at [393, 133] on span "does not contain" at bounding box center [392, 135] width 47 height 9
click at [380, 188] on div "Reprint" at bounding box center [376, 187] width 21 height 9
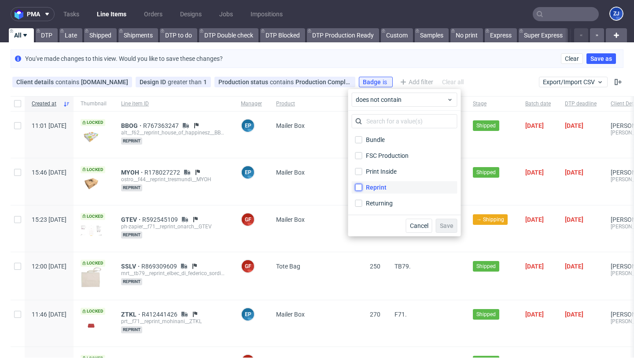
click at [362, 188] on input "Reprint" at bounding box center [358, 187] width 7 height 7
checkbox input "true"
click at [443, 227] on span "Save" at bounding box center [447, 225] width 14 height 6
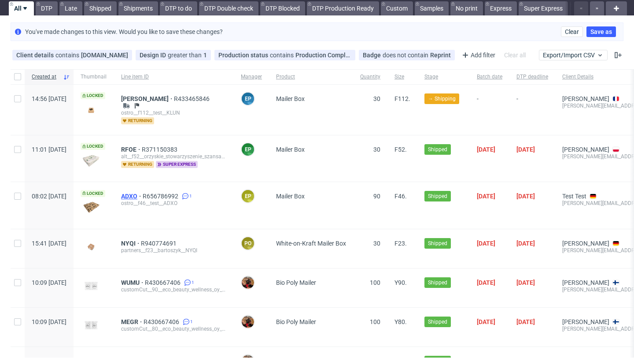
click at [143, 192] on span "ADXO" at bounding box center [132, 195] width 22 height 7
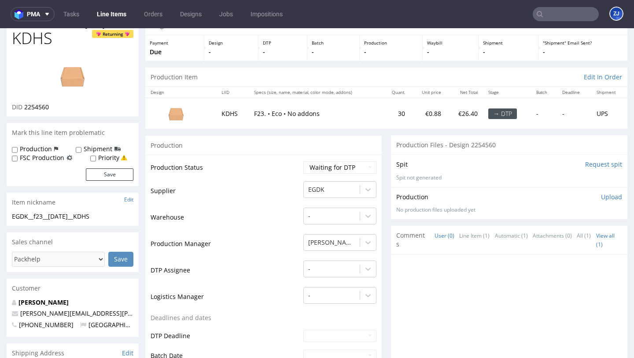
scroll to position [37, 0]
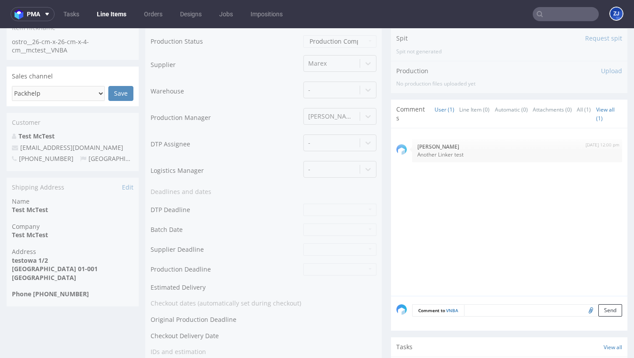
scroll to position [147, 0]
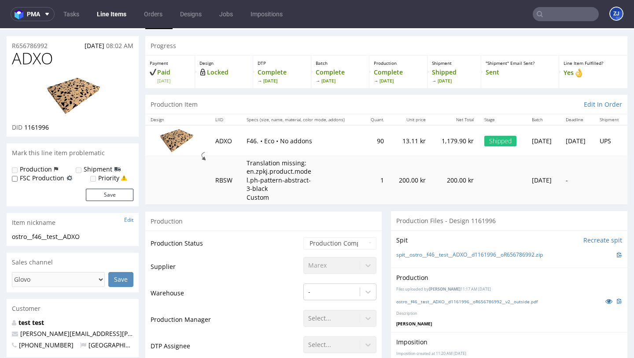
scroll to position [33, 0]
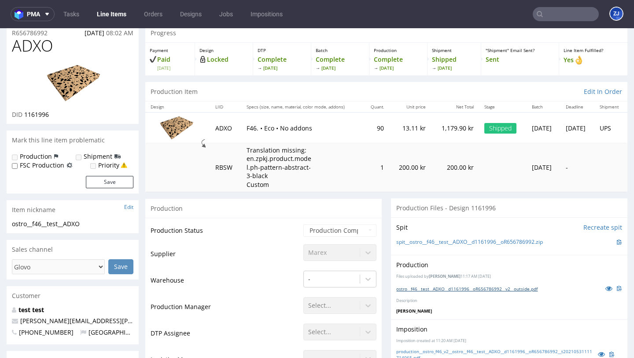
click at [422, 286] on link "ostro__f46__test__ADXO__d1161996__oR656786992__v2__outside.pdf" at bounding box center [466, 288] width 141 height 6
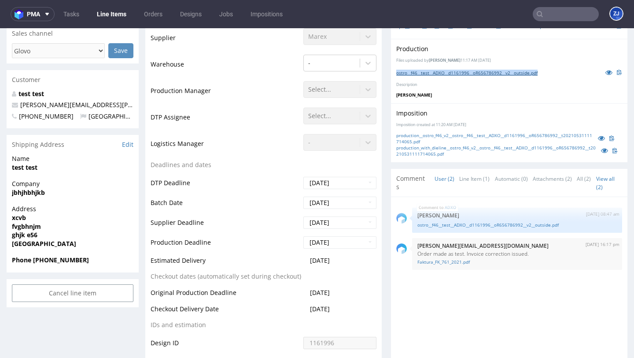
scroll to position [251, 0]
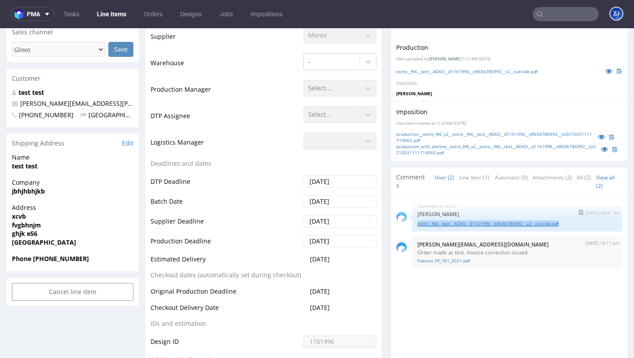
click at [501, 225] on link "ostro__f46__test__ADXO__d1161996__oR656786992__v2__outside.pdf" at bounding box center [516, 223] width 199 height 7
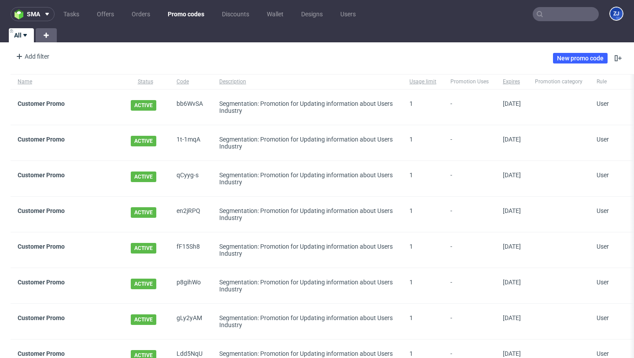
scroll to position [460, 0]
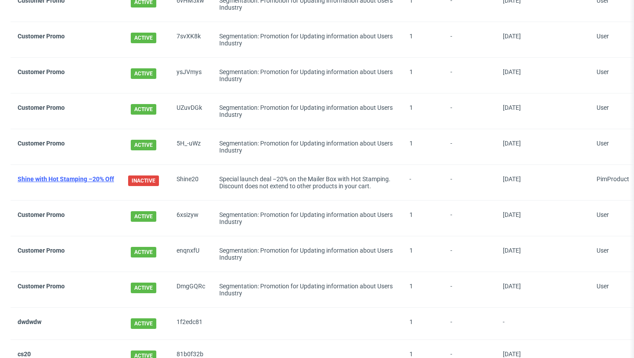
click at [94, 178] on link "Shine with Hot Stamping –20% Off" at bounding box center [66, 178] width 96 height 7
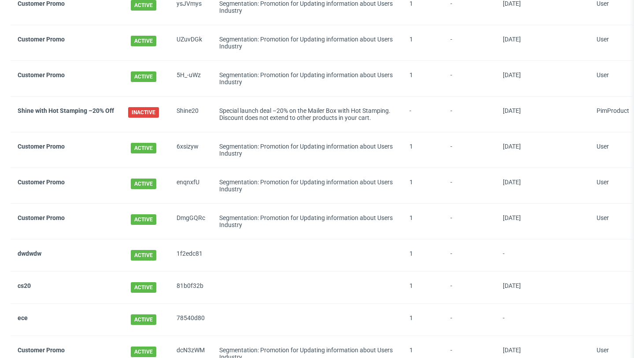
click at [184, 109] on span "Shine20" at bounding box center [191, 114] width 29 height 14
copy span "Shine20"
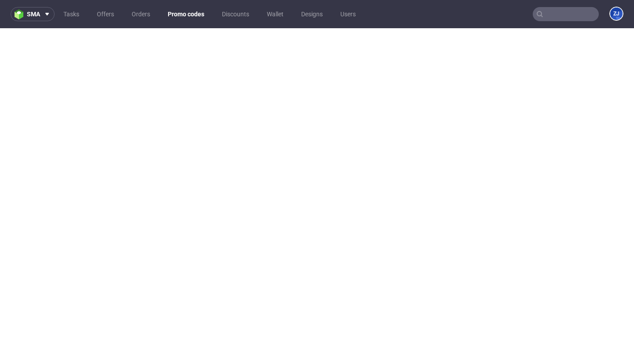
click at [199, 15] on link "Promo codes" at bounding box center [185, 14] width 47 height 14
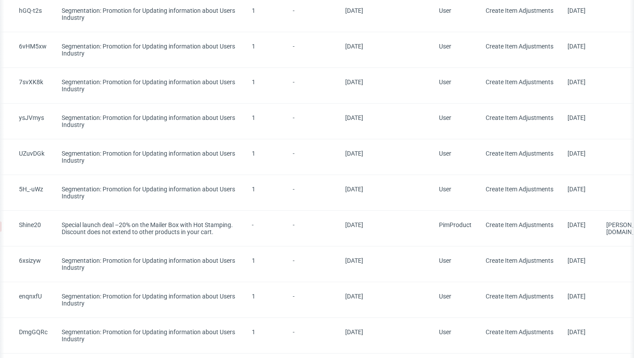
scroll to position [0, 378]
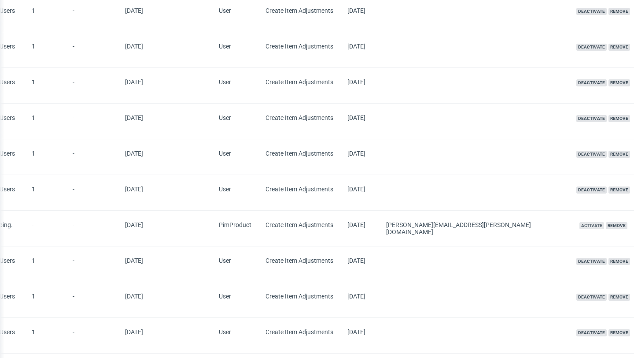
click at [579, 227] on span "Activate" at bounding box center [591, 225] width 25 height 7
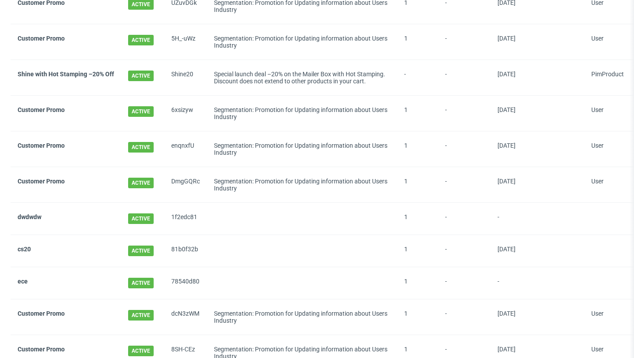
scroll to position [553, 0]
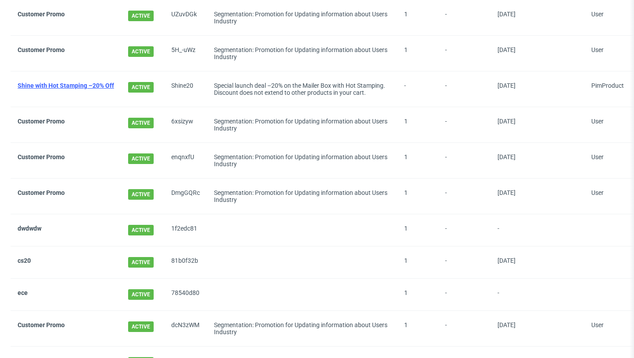
click at [82, 85] on link "Shine with Hot Stamping –20% Off" at bounding box center [66, 85] width 96 height 7
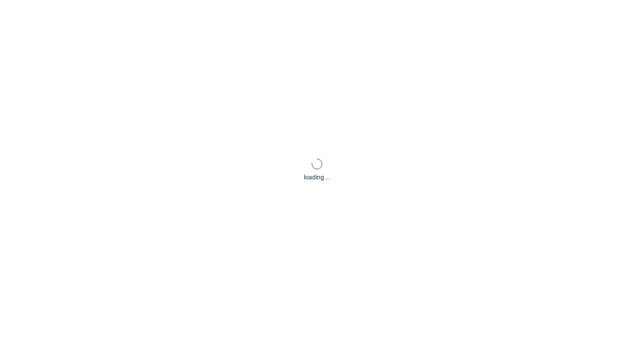
scroll to position [2, 0]
